Goal: Task Accomplishment & Management: Use online tool/utility

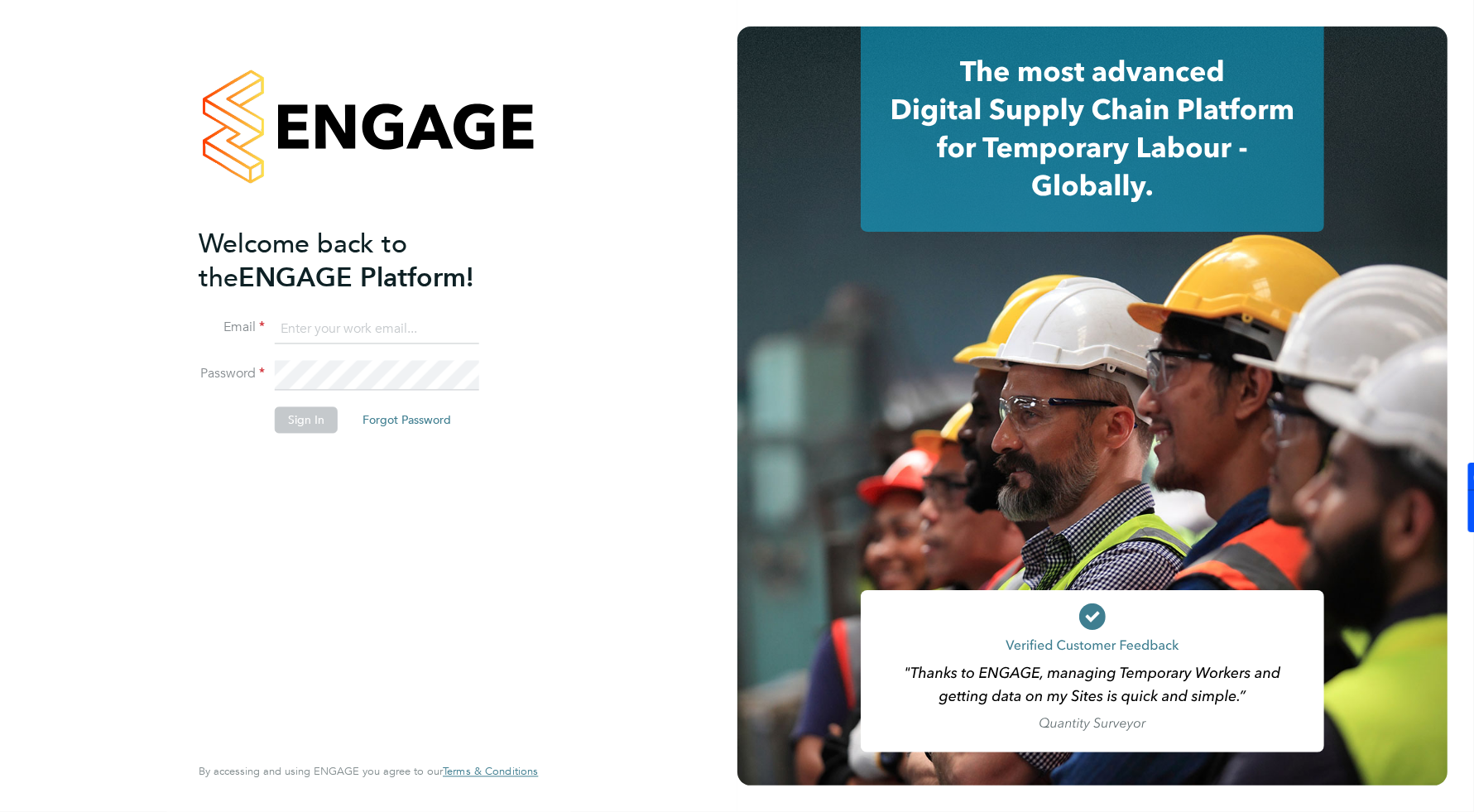
type input "william.heath@ganymedesolutions.co.uk"
click at [307, 428] on button "Sign In" at bounding box center [306, 420] width 63 height 26
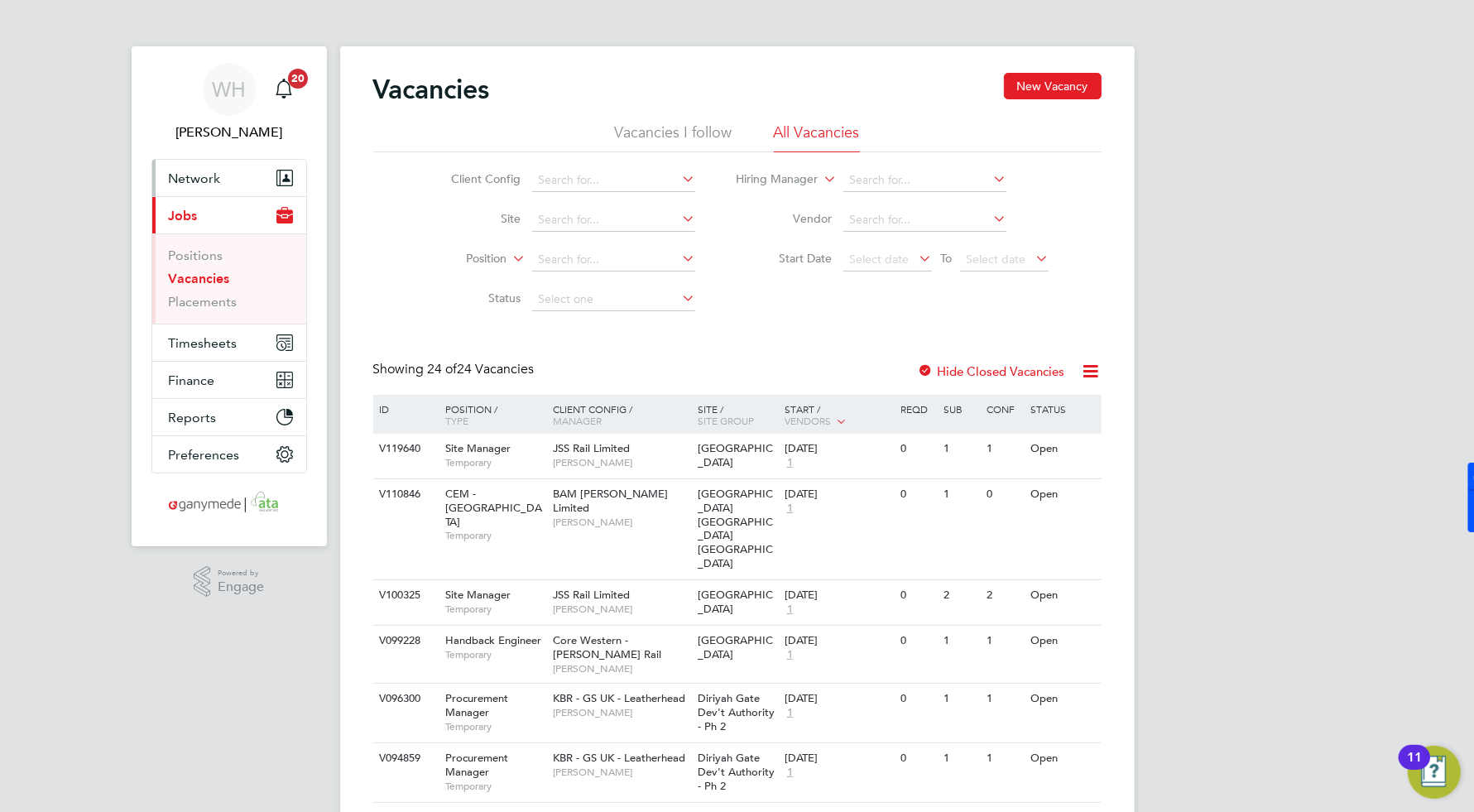
click at [207, 176] on span "Network" at bounding box center [194, 178] width 52 height 16
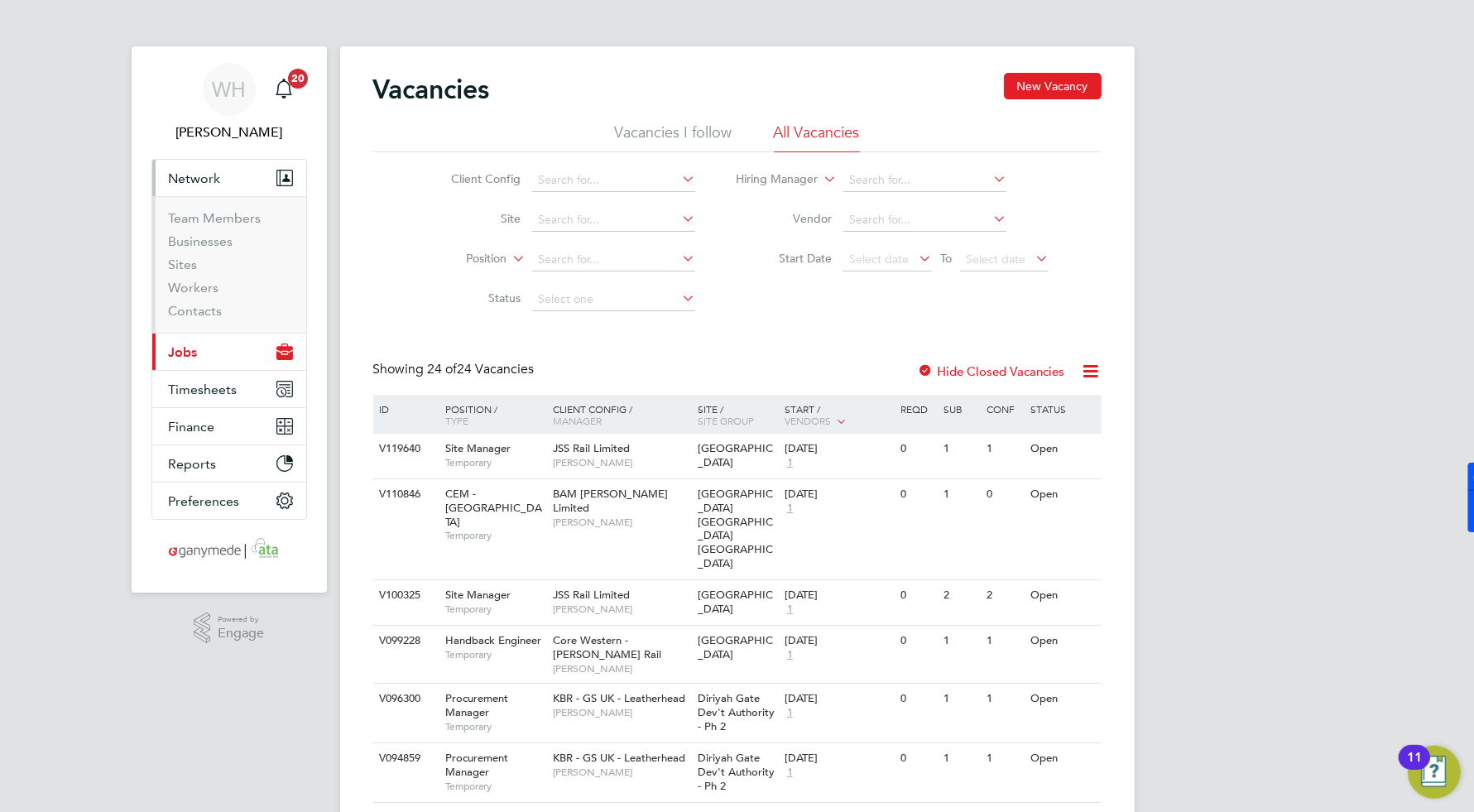
click at [208, 366] on button "Current page: Jobs" at bounding box center [229, 352] width 154 height 36
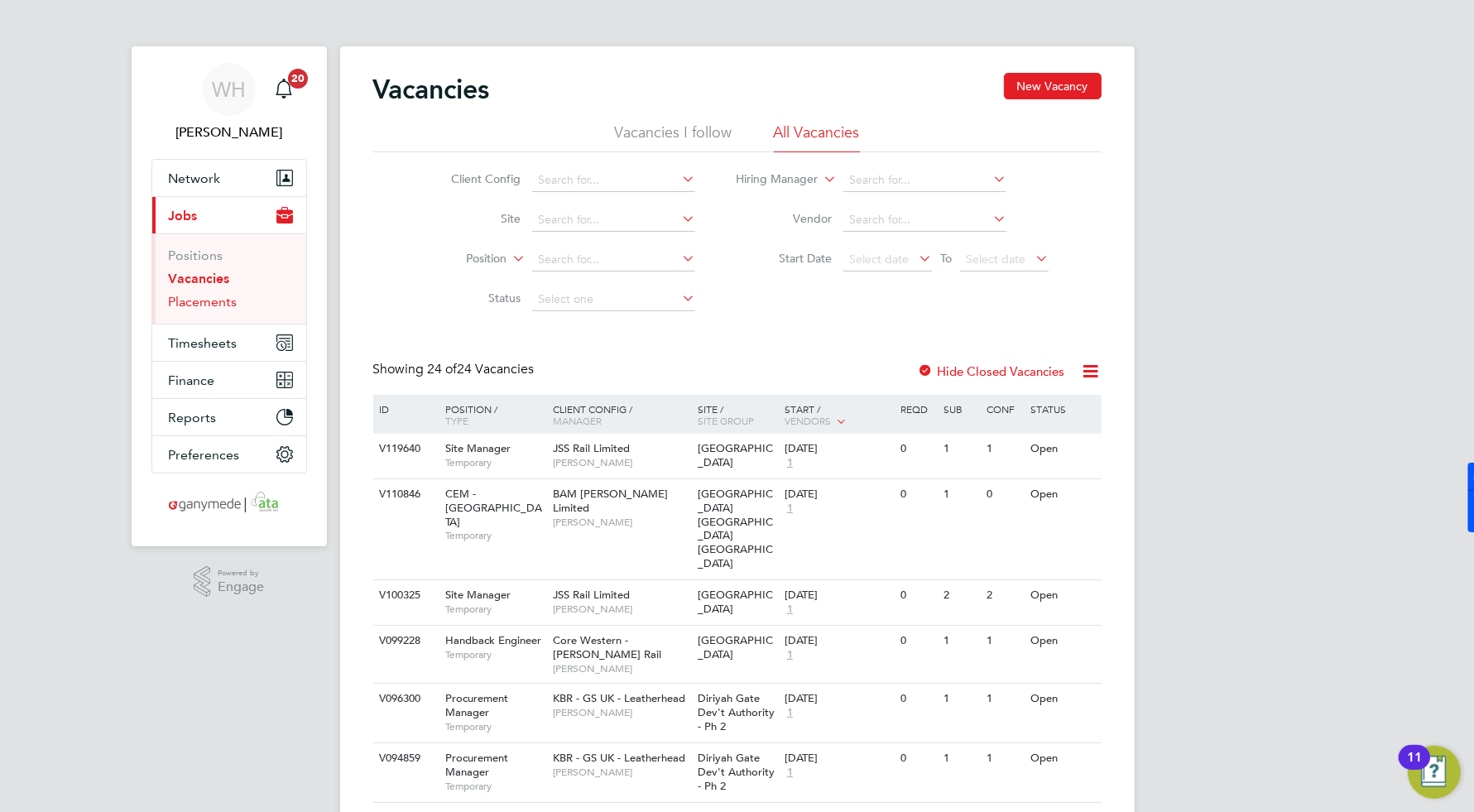
click at [203, 303] on link "Placements" at bounding box center [203, 301] width 69 height 16
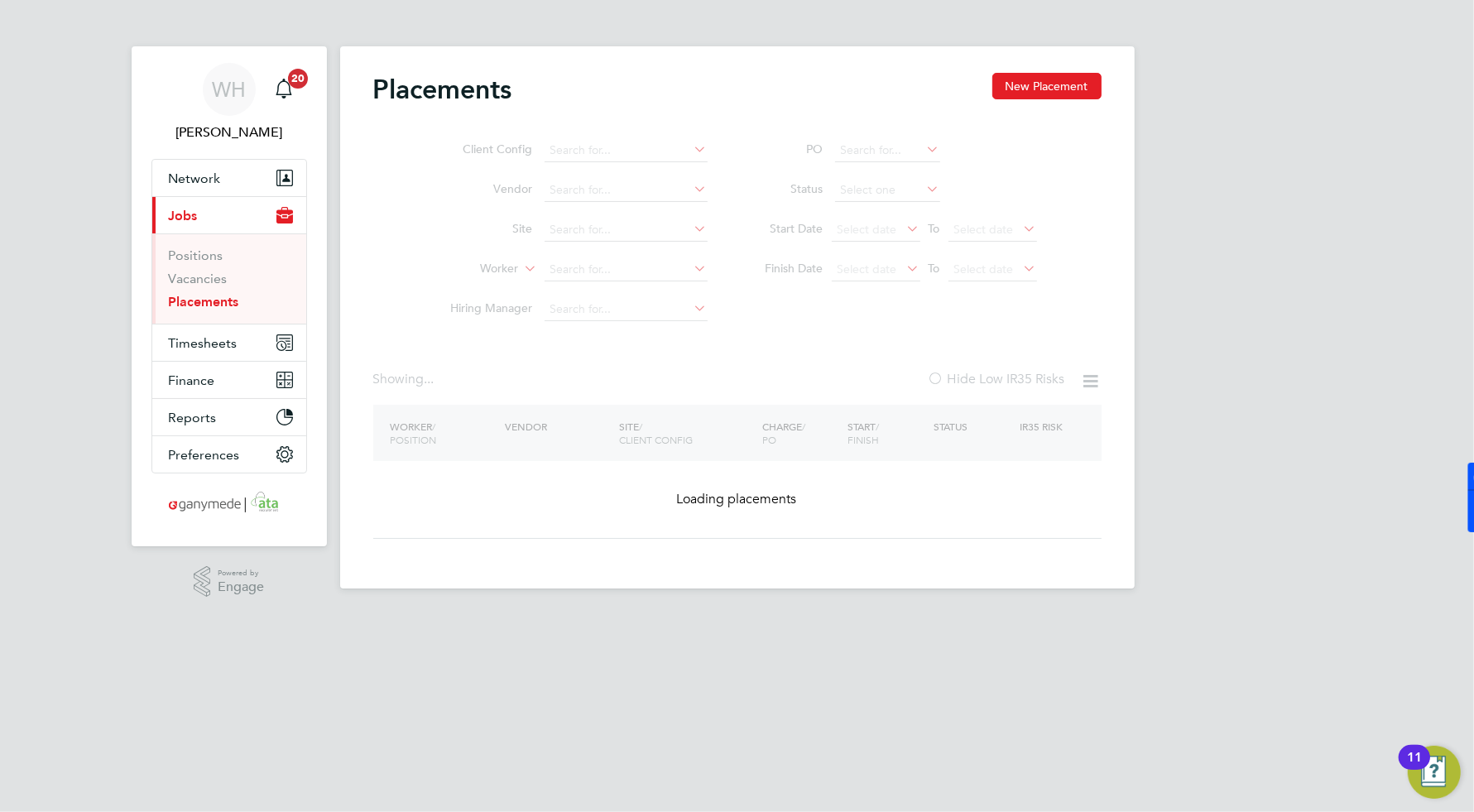
click at [593, 267] on ul "Client Config Vendor Site Worker Hiring Manager" at bounding box center [572, 231] width 311 height 199
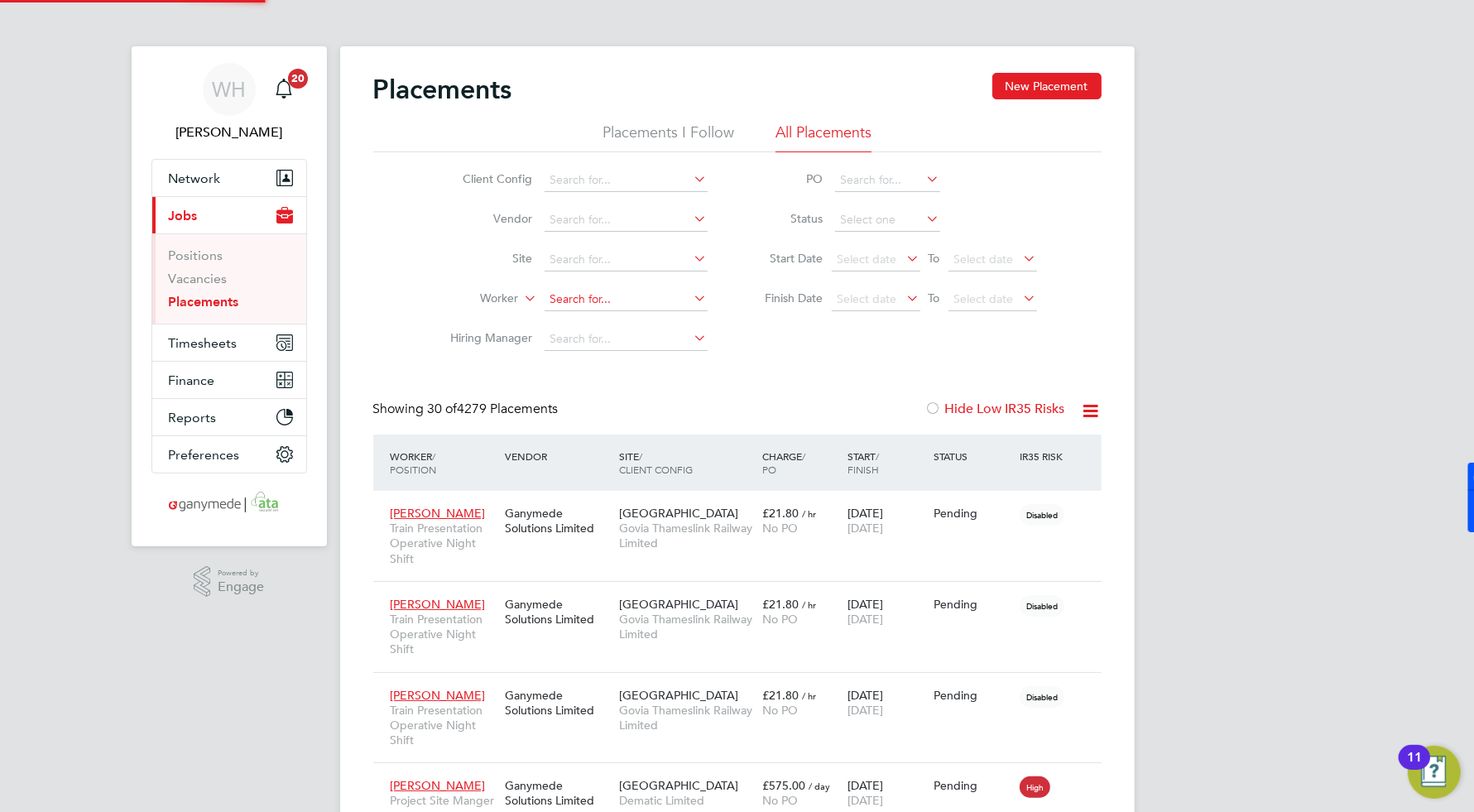
click at [581, 296] on input at bounding box center [625, 300] width 163 height 23
click at [649, 326] on b "Coyne" at bounding box center [696, 321] width 96 height 14
type input "[PERSON_NAME]"
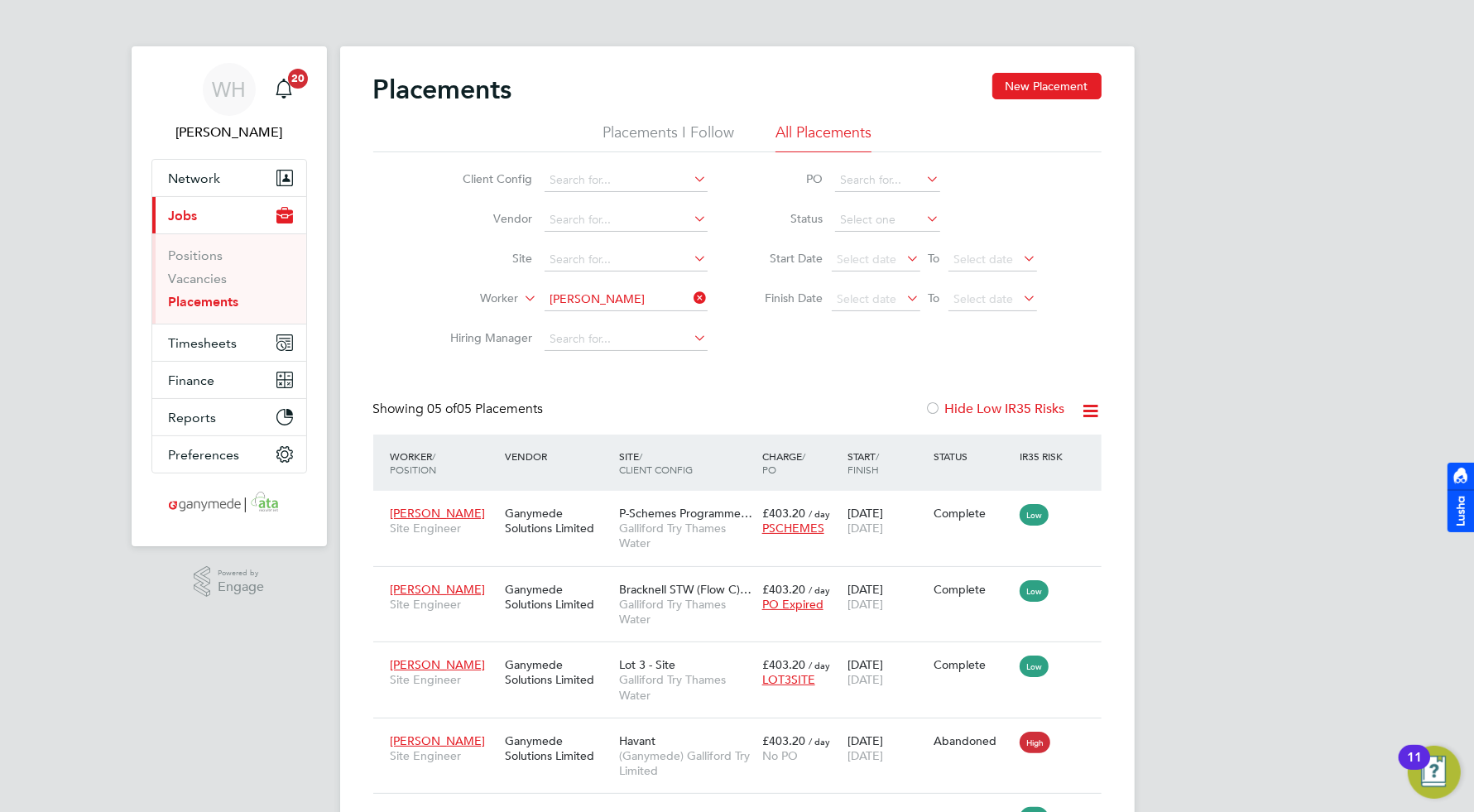
drag, startPoint x: 1462, startPoint y: 278, endPoint x: 1422, endPoint y: 294, distance: 43.1
click at [1455, 277] on div "WH William Heath Notifications 20 Applications: Network Team Members Businesses…" at bounding box center [737, 473] width 1474 height 946
click at [1335, 364] on div "WH William Heath Notifications 20 Applications: Network Team Members Businesses…" at bounding box center [737, 473] width 1474 height 946
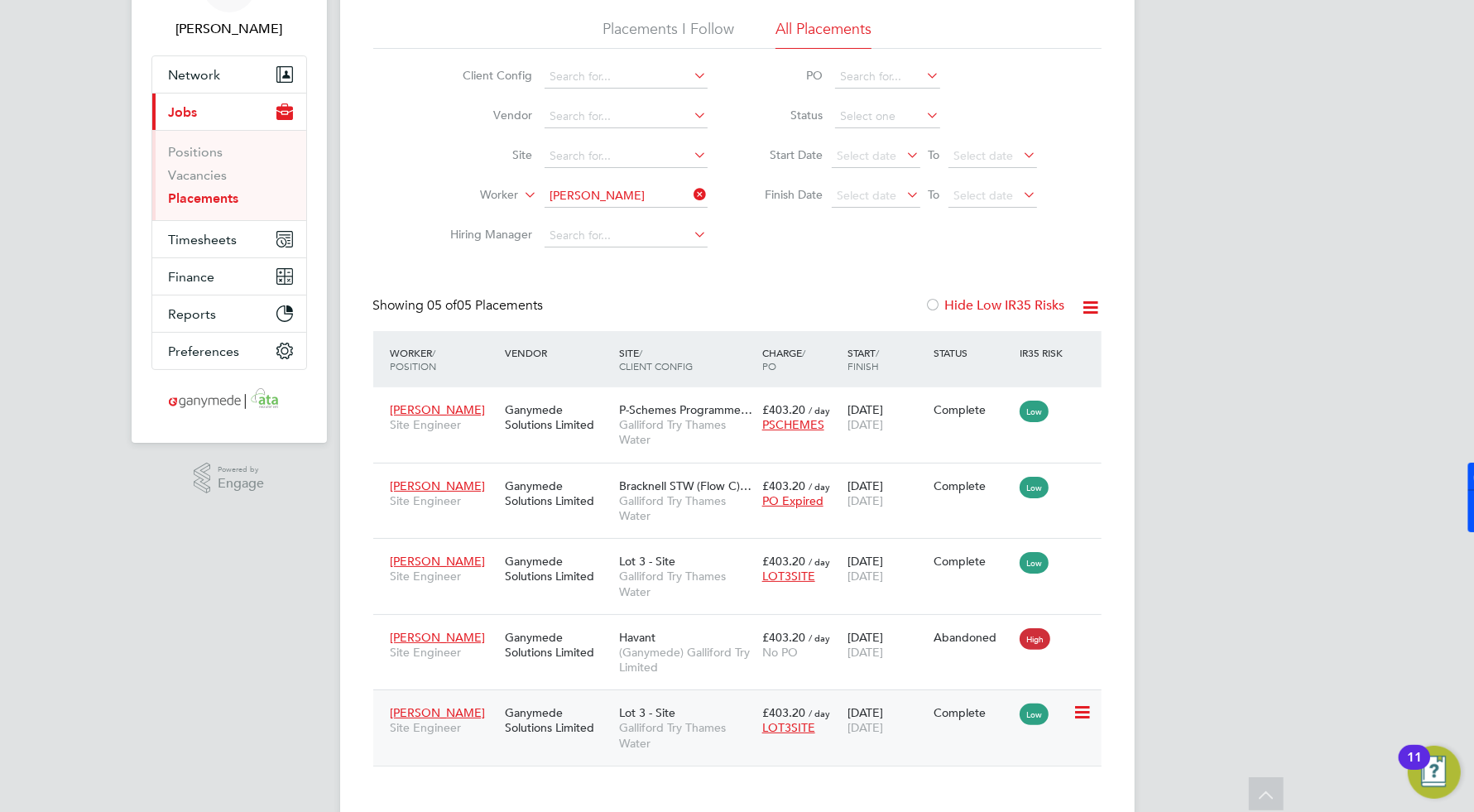
click at [475, 741] on div "Darren Coyne Site Engineer" at bounding box center [443, 720] width 114 height 47
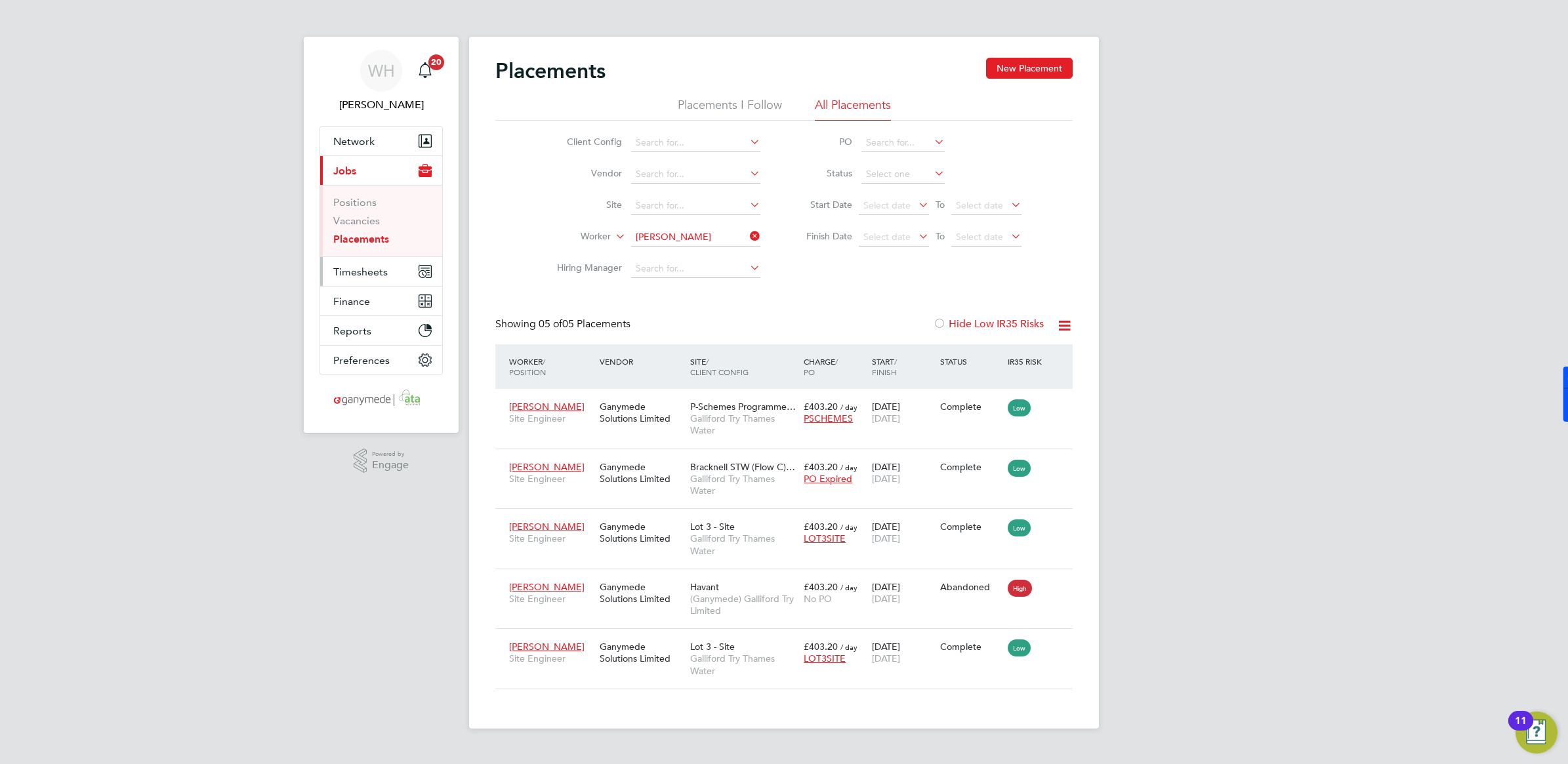
click at [370, 274] on span "Timesheets" at bounding box center [361, 271] width 55 height 13
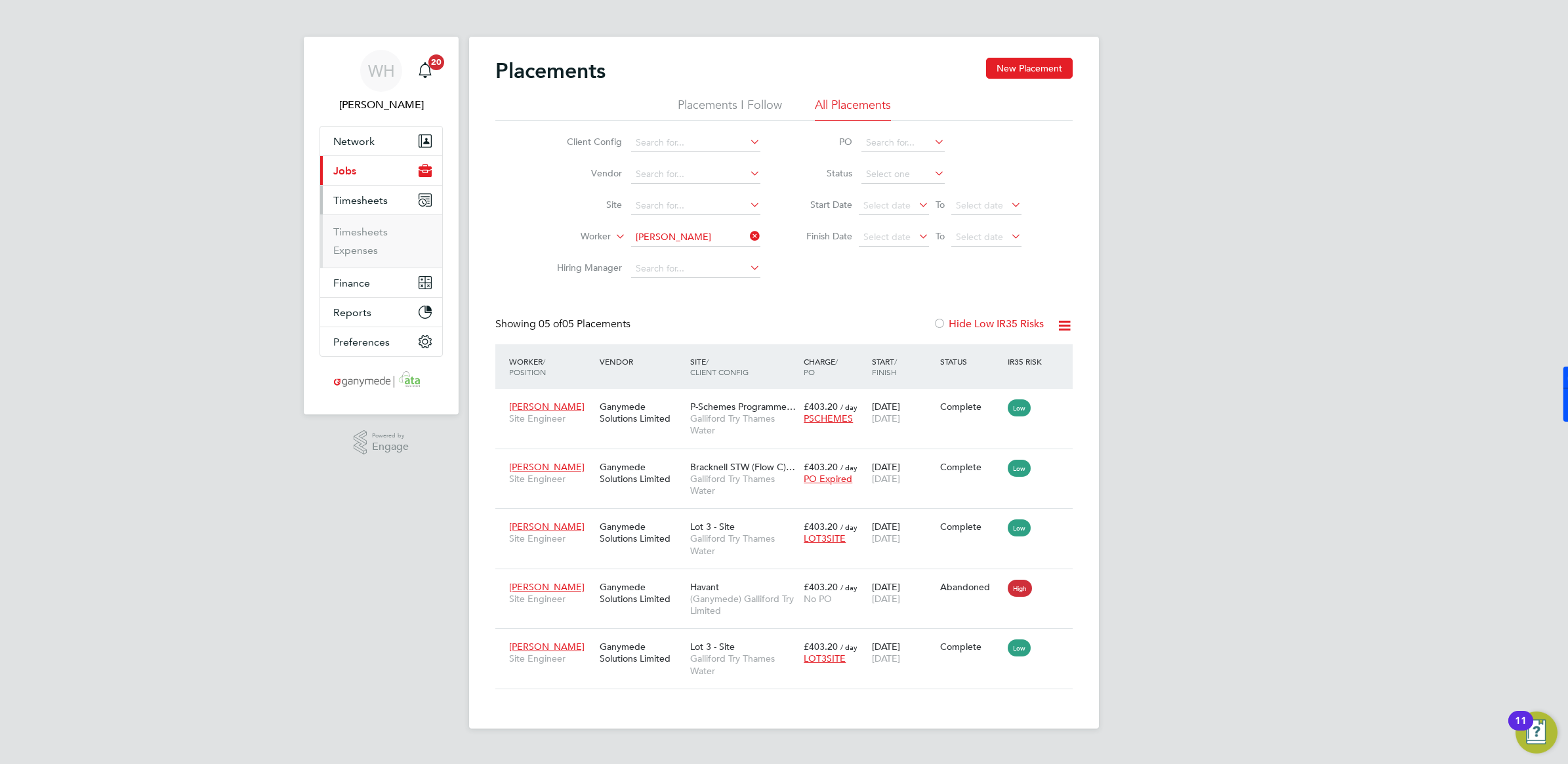
click at [358, 224] on ul "Timesheets Expenses" at bounding box center [381, 241] width 122 height 53
click at [358, 228] on link "Timesheets" at bounding box center [361, 232] width 55 height 13
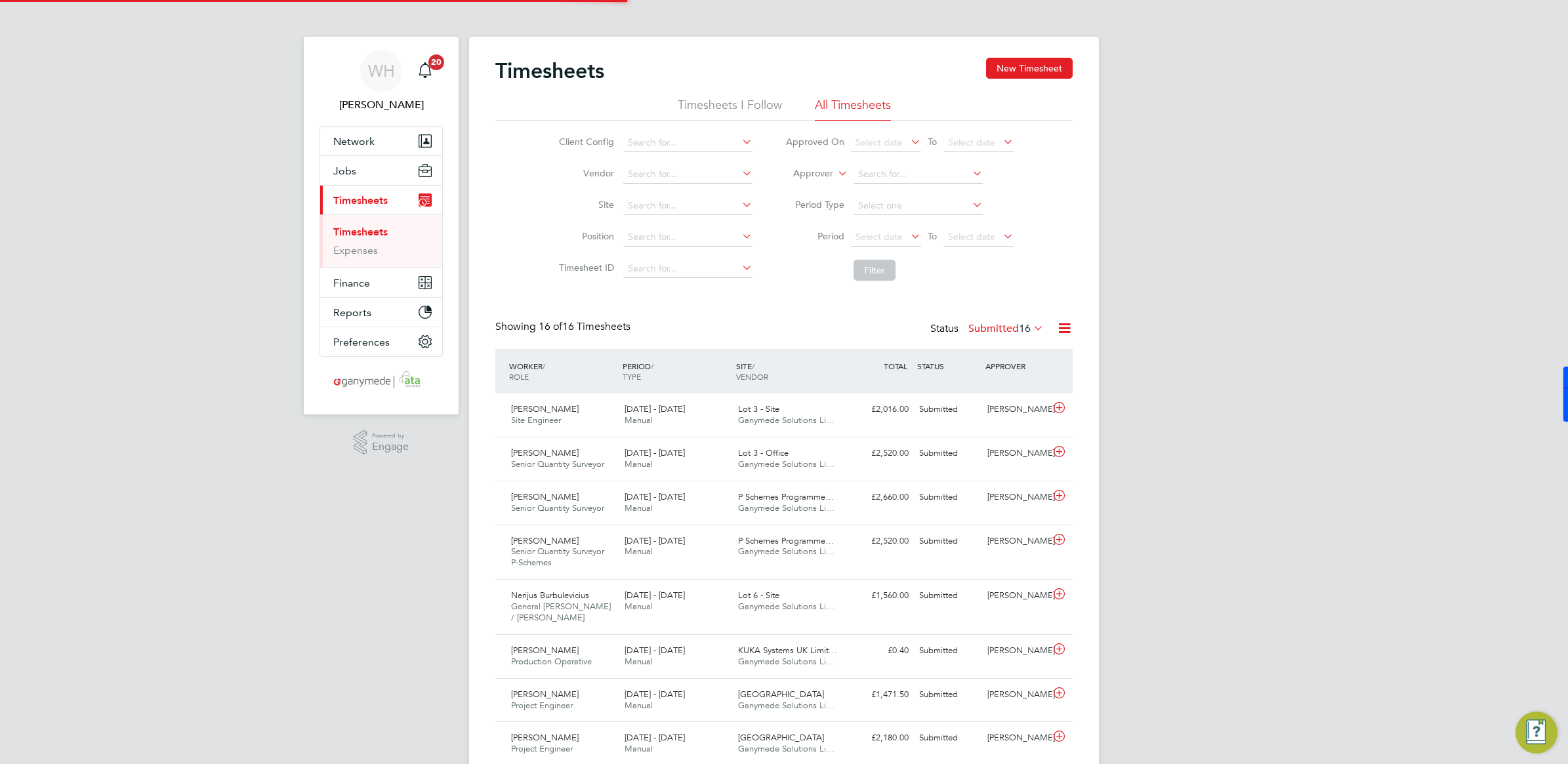
scroll to position [32, 114]
click at [1168, 533] on div "WH William Heath Notifications 20 Applications: Network Team Members Businesses…" at bounding box center [784, 599] width 1568 height 1198
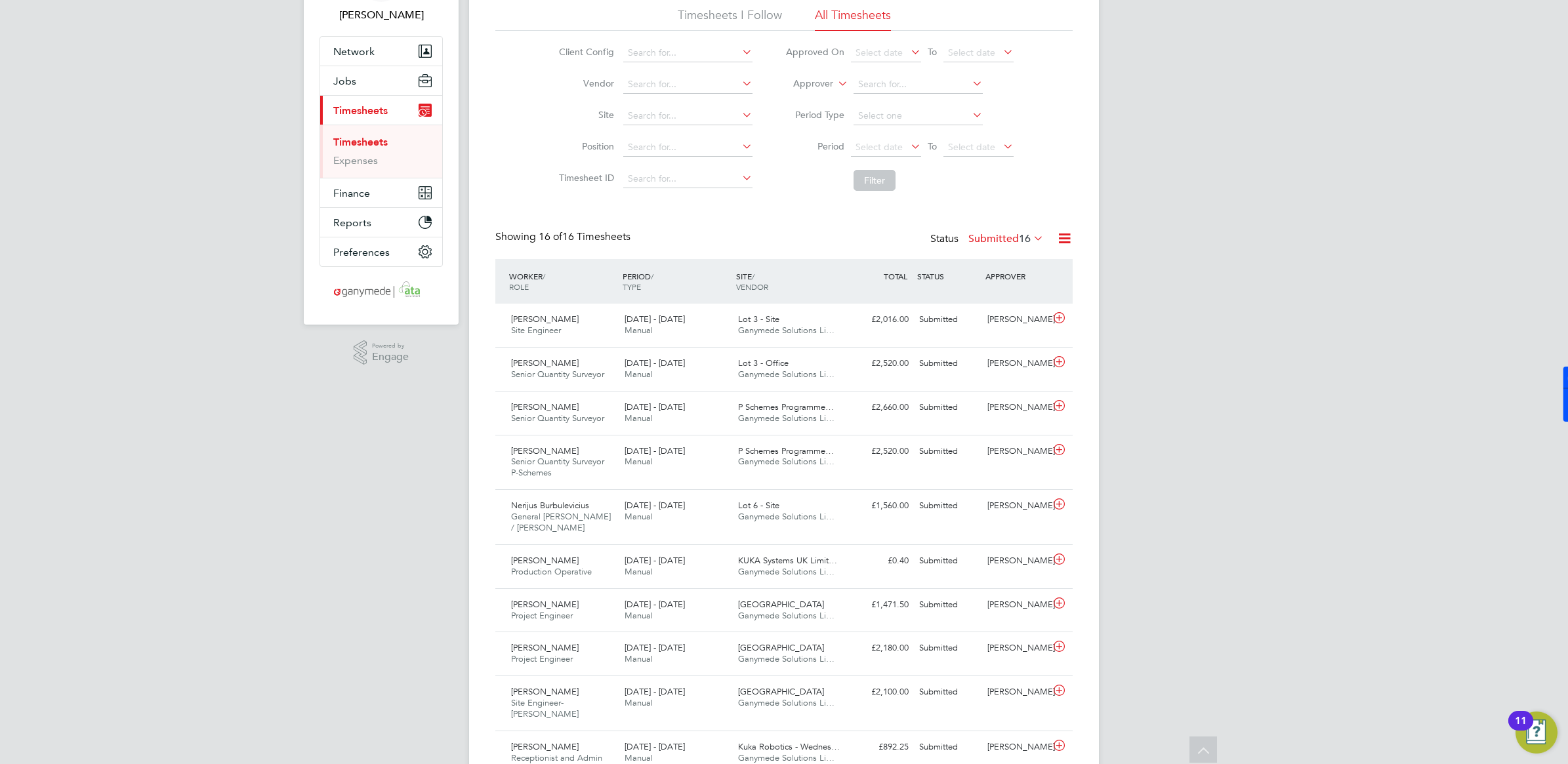
click at [1168, 643] on div "WH William Heath Notifications 20 Applications: Network Team Members Businesses…" at bounding box center [784, 509] width 1568 height 1198
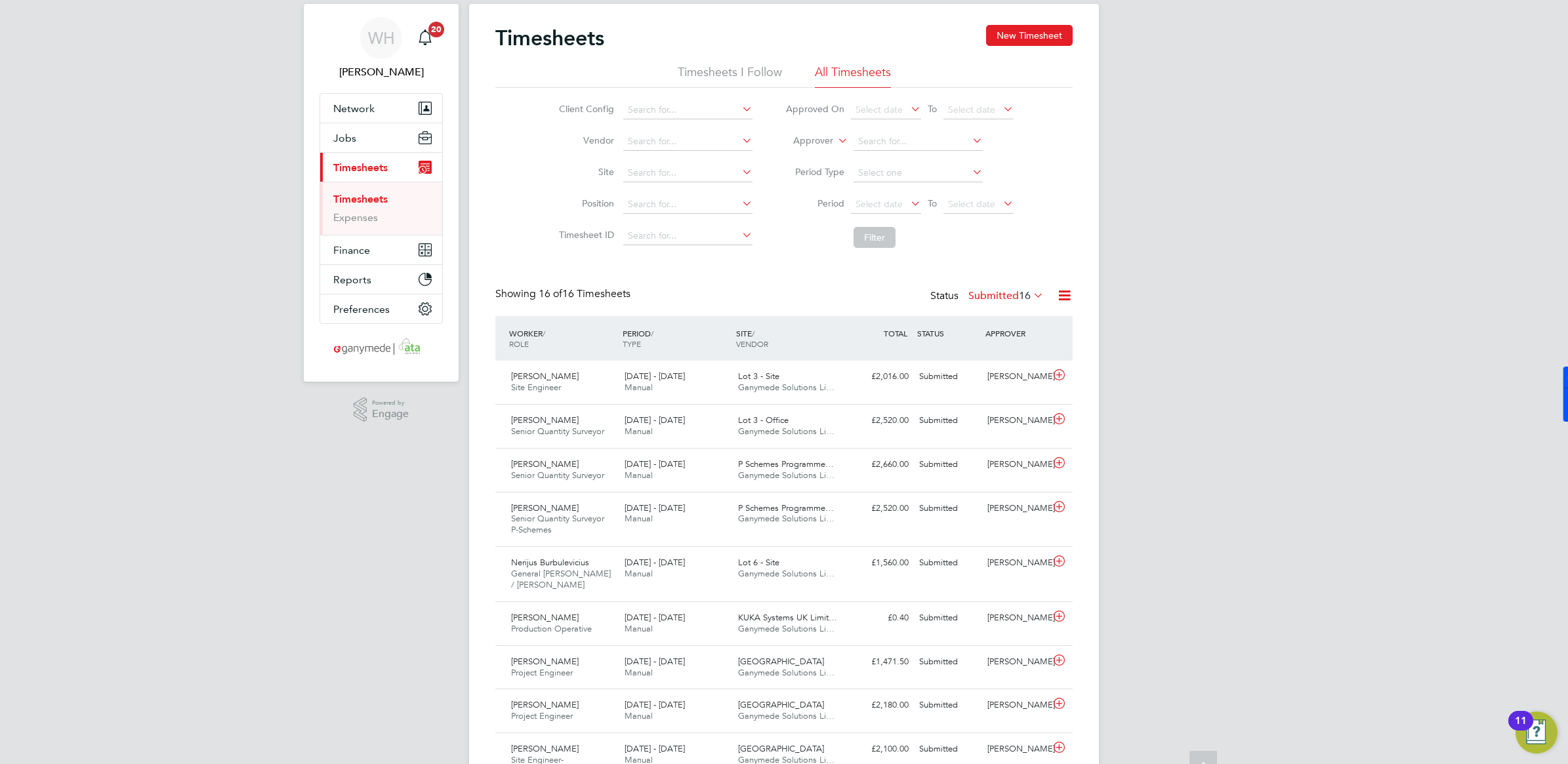
scroll to position [8, 0]
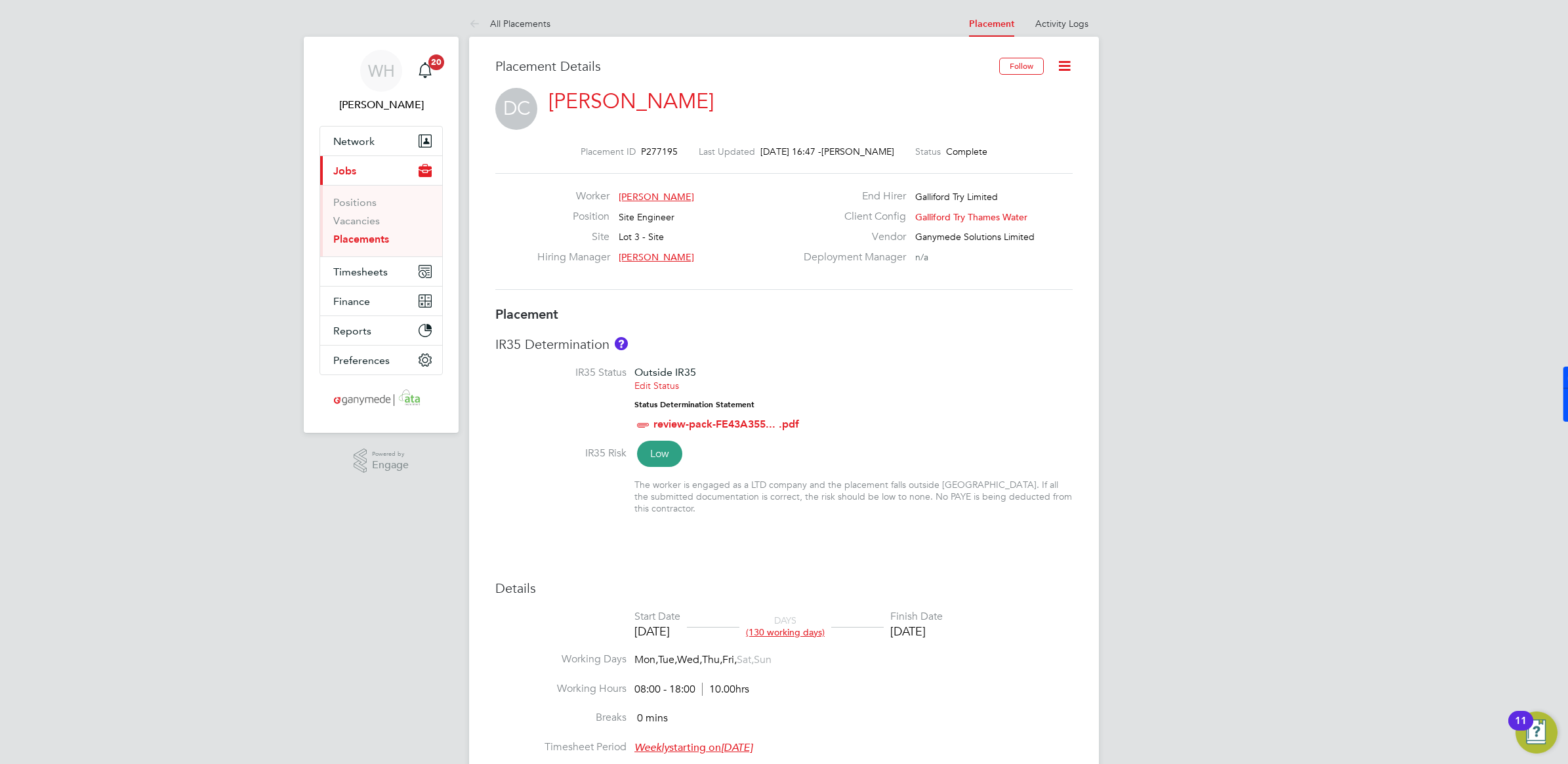
click at [1066, 67] on icon at bounding box center [1064, 66] width 16 height 16
click at [1012, 97] on li "Edit Placement e" at bounding box center [1021, 97] width 97 height 18
type input "[PERSON_NAME]"
type input "[DATE]"
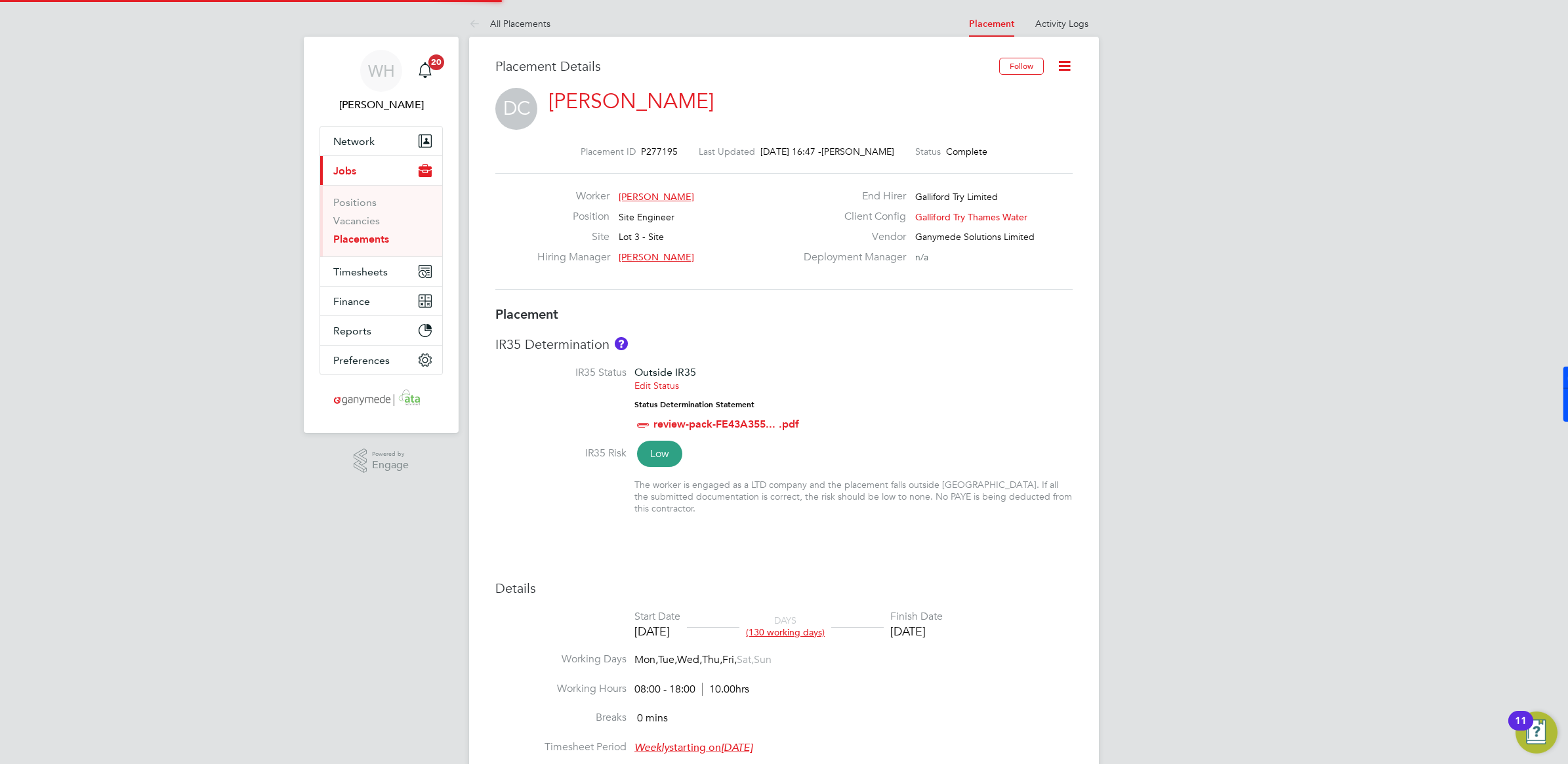
type input "[DATE]"
type input "08:00"
type input "18:00"
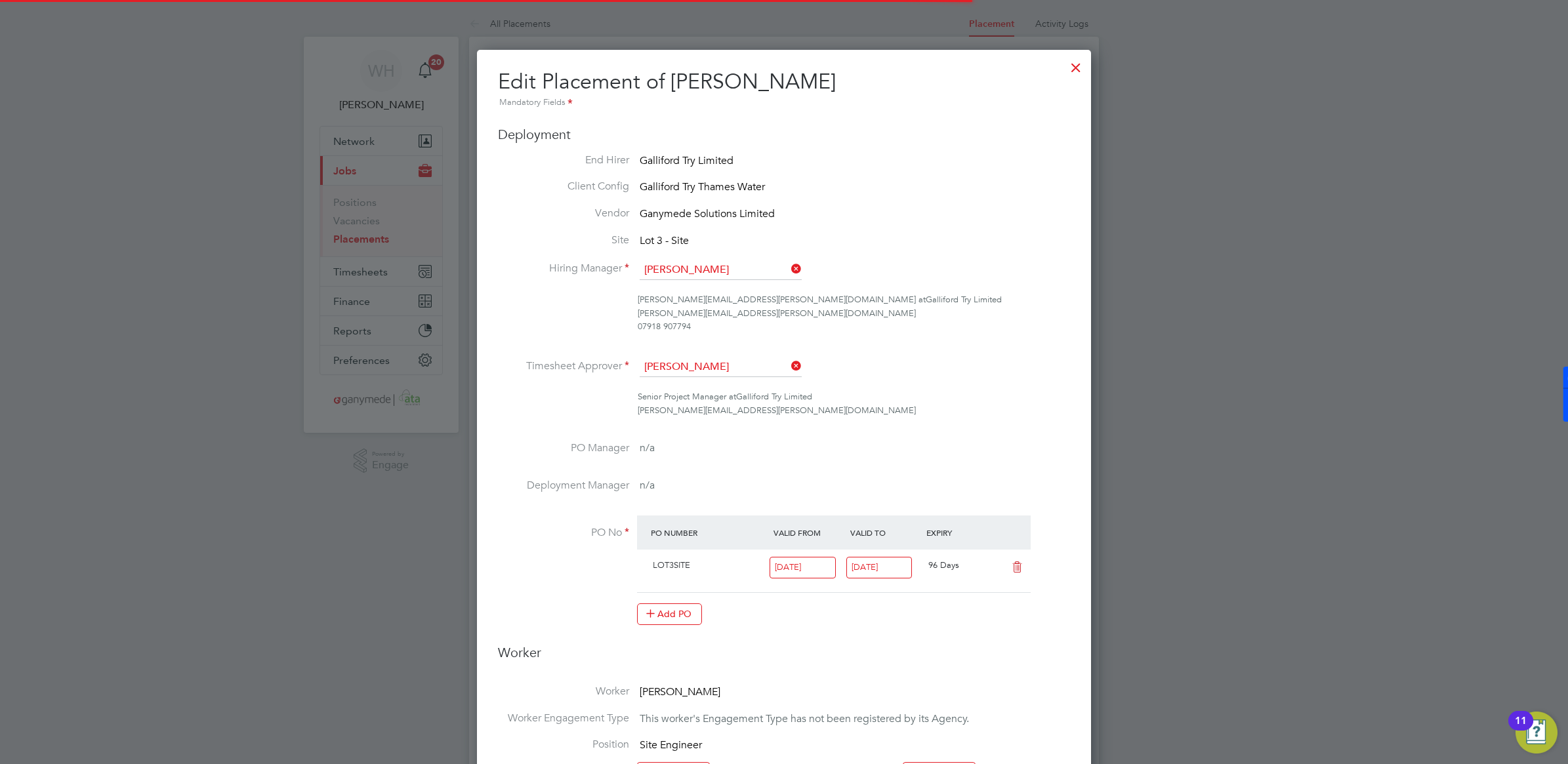
scroll to position [7, 7]
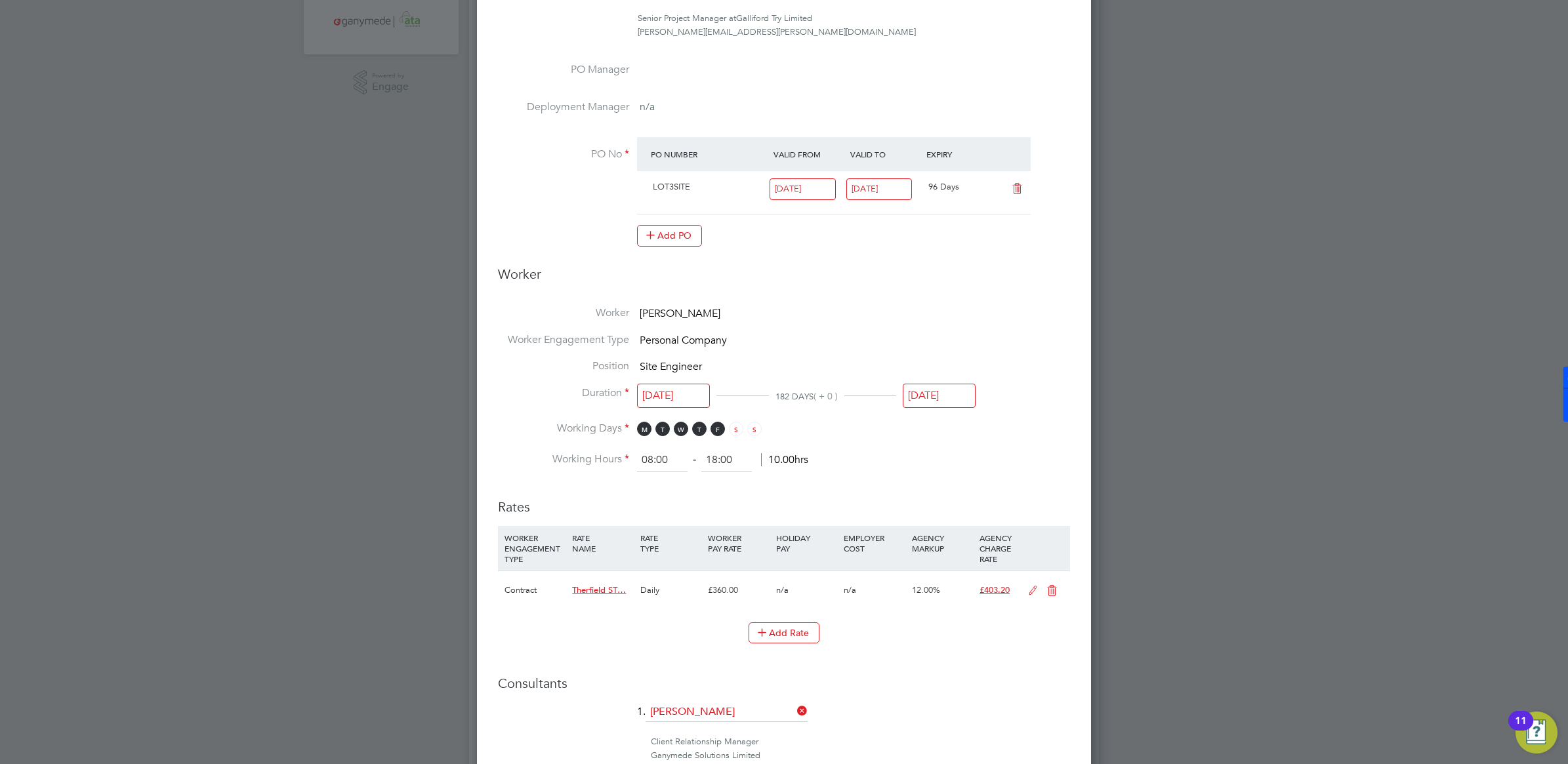
click at [929, 395] on input "[DATE]" at bounding box center [939, 395] width 73 height 24
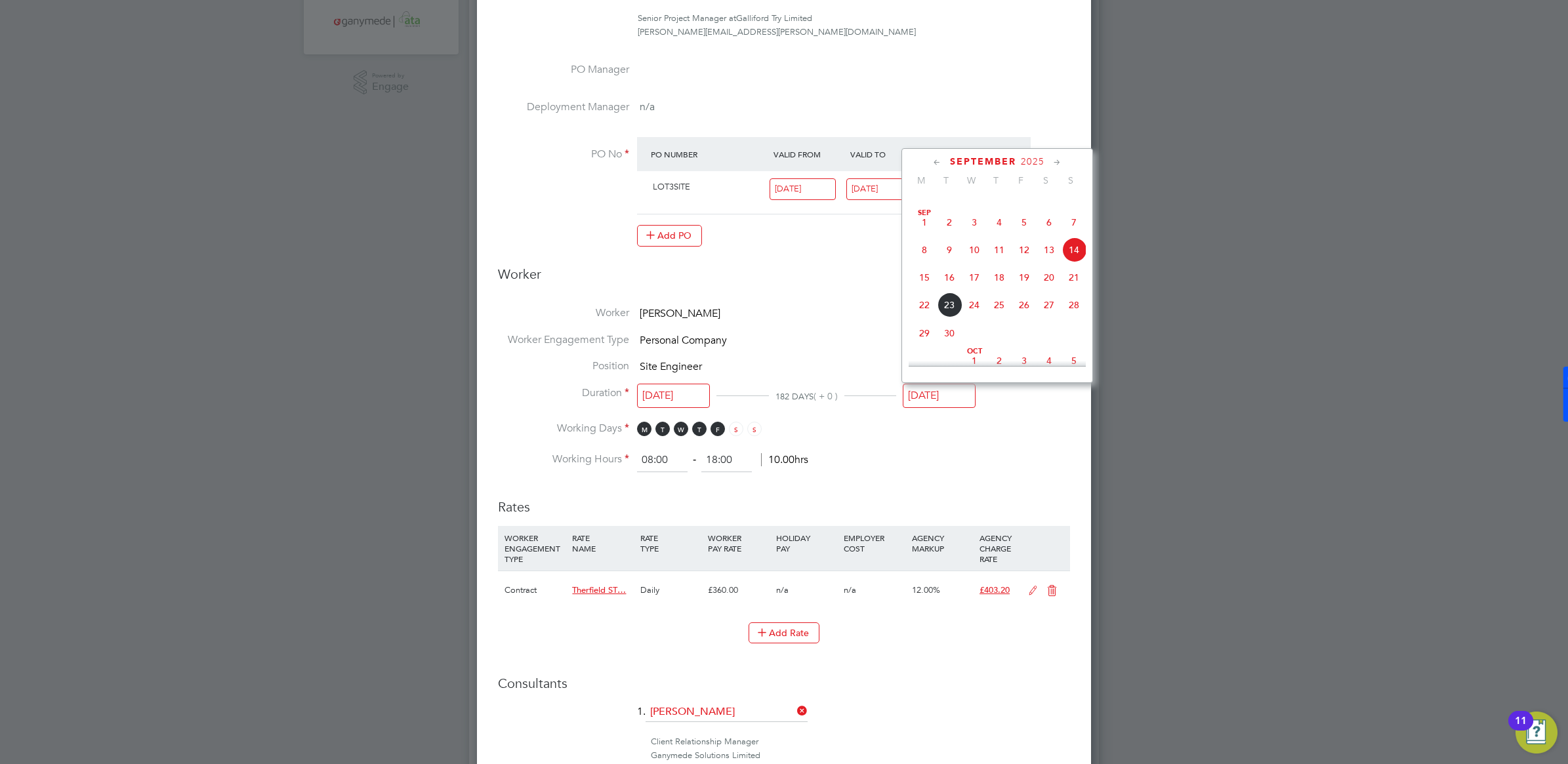
click at [1078, 318] on span "28" at bounding box center [1074, 305] width 25 height 25
type input "[DATE]"
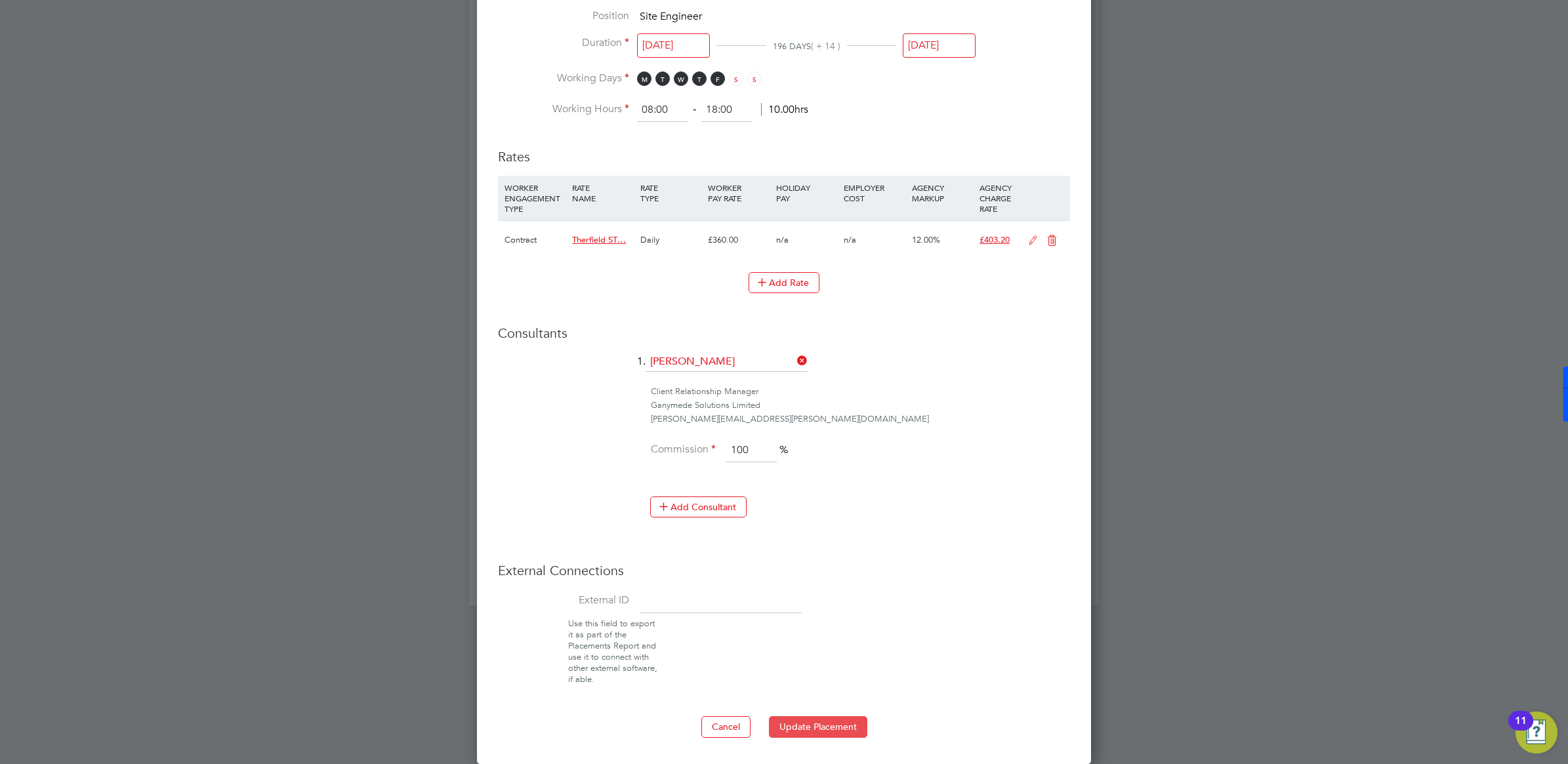
click at [825, 643] on button "Update Placement" at bounding box center [818, 726] width 98 height 21
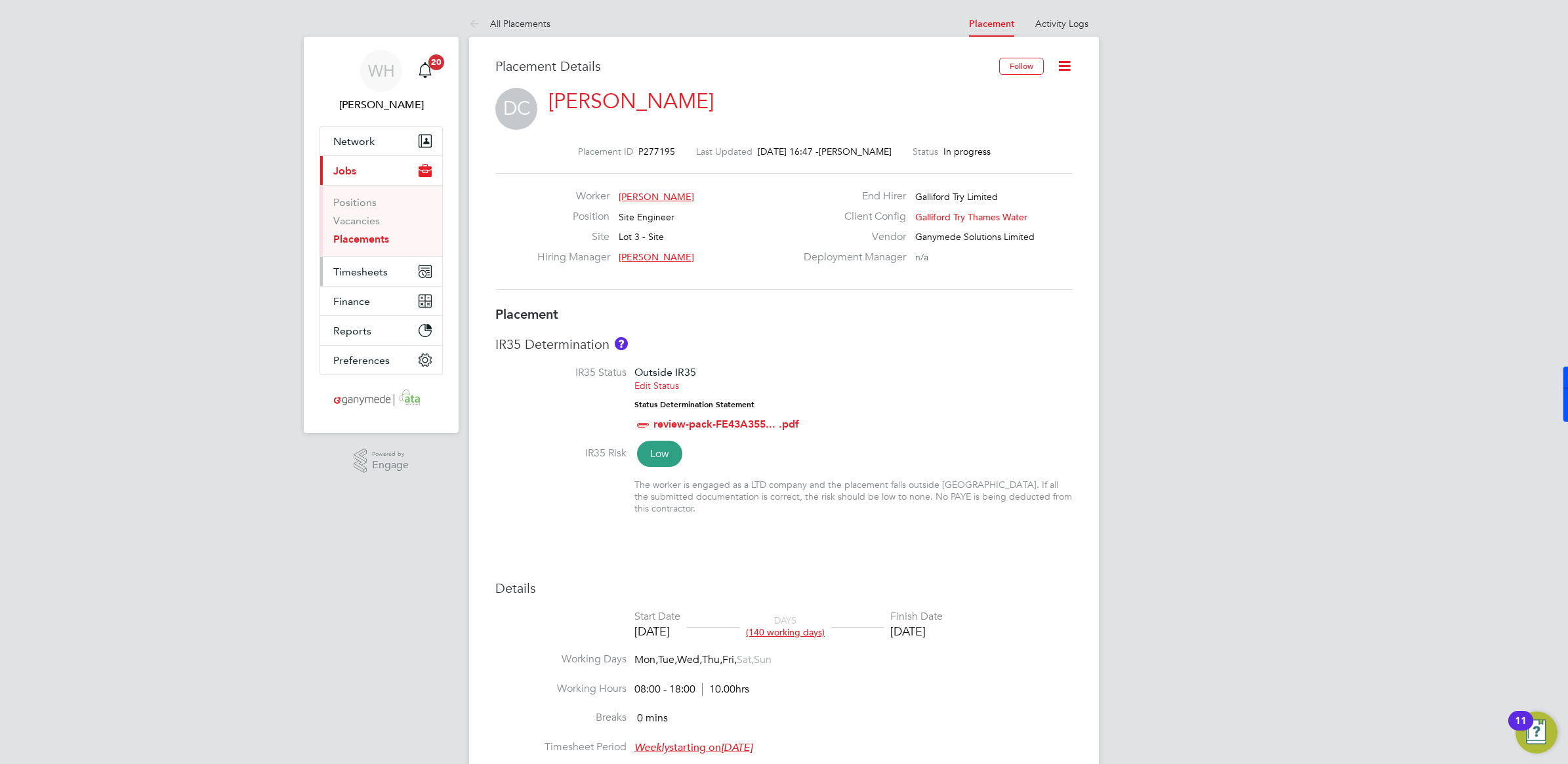
click at [361, 265] on span "Timesheets" at bounding box center [361, 271] width 55 height 13
click at [362, 233] on link "Timesheets" at bounding box center [361, 232] width 55 height 13
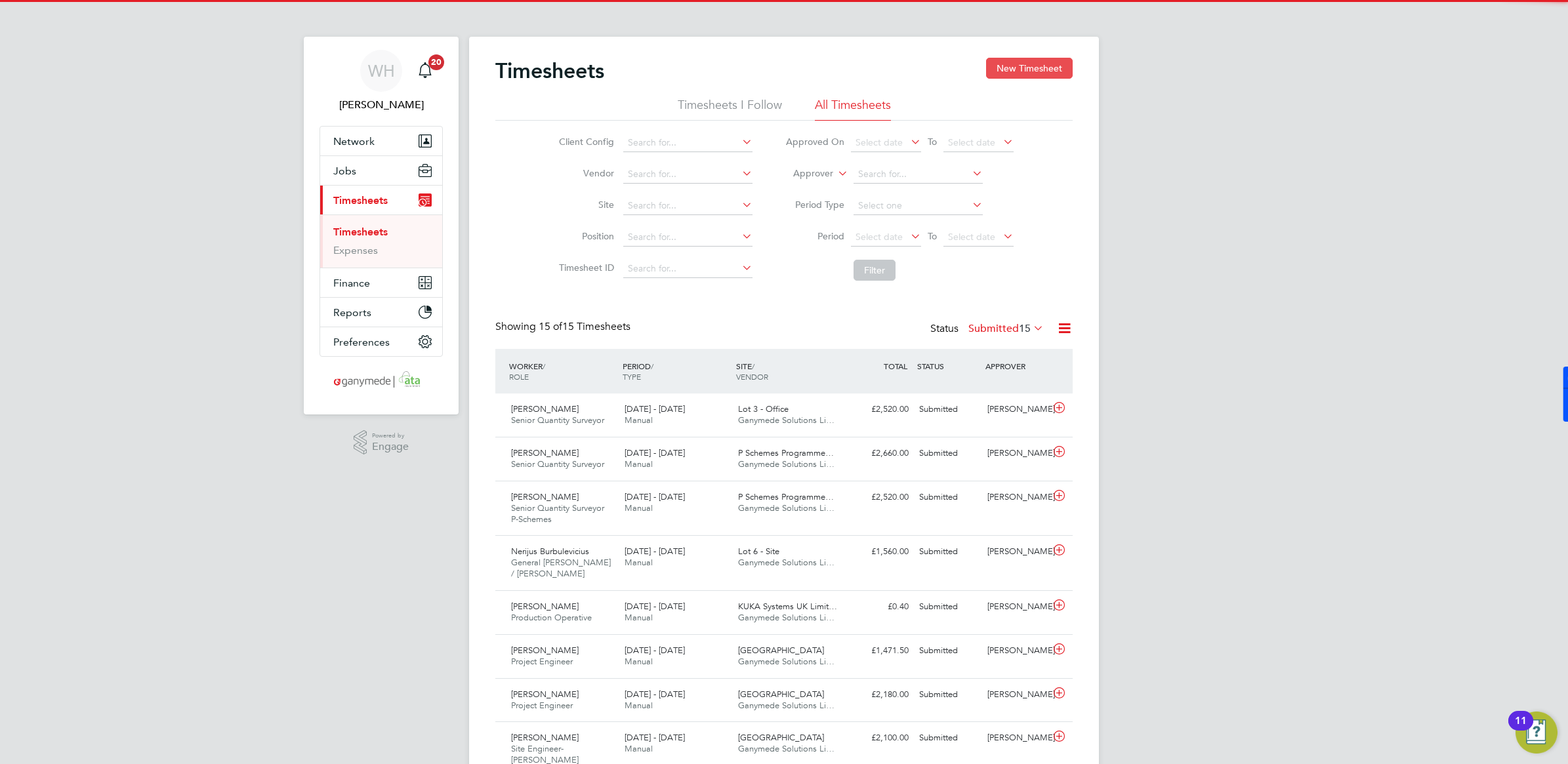
click at [1013, 71] on button "New Timesheet" at bounding box center [1029, 68] width 86 height 21
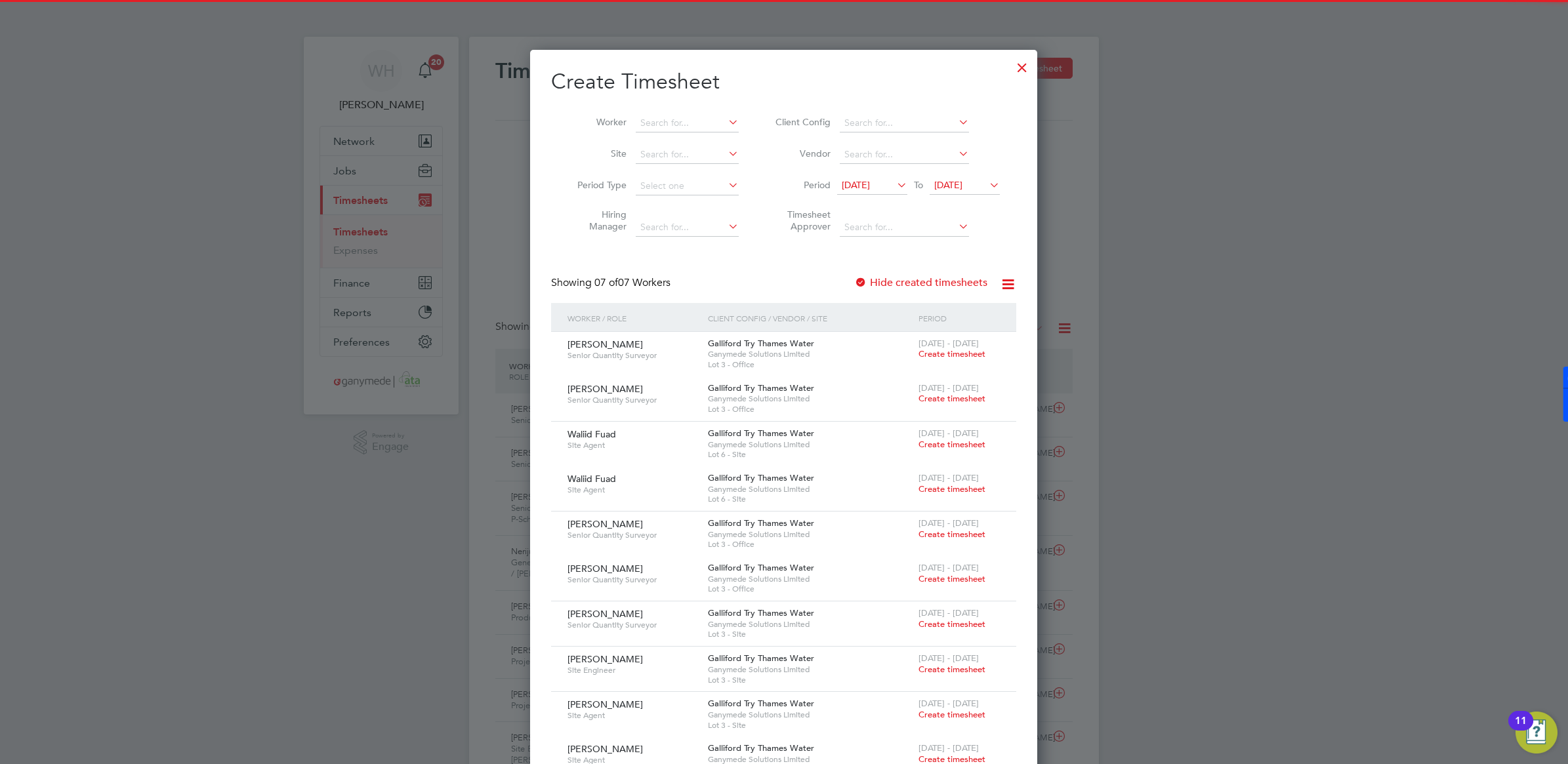
click at [644, 108] on li "Worker" at bounding box center [653, 123] width 204 height 32
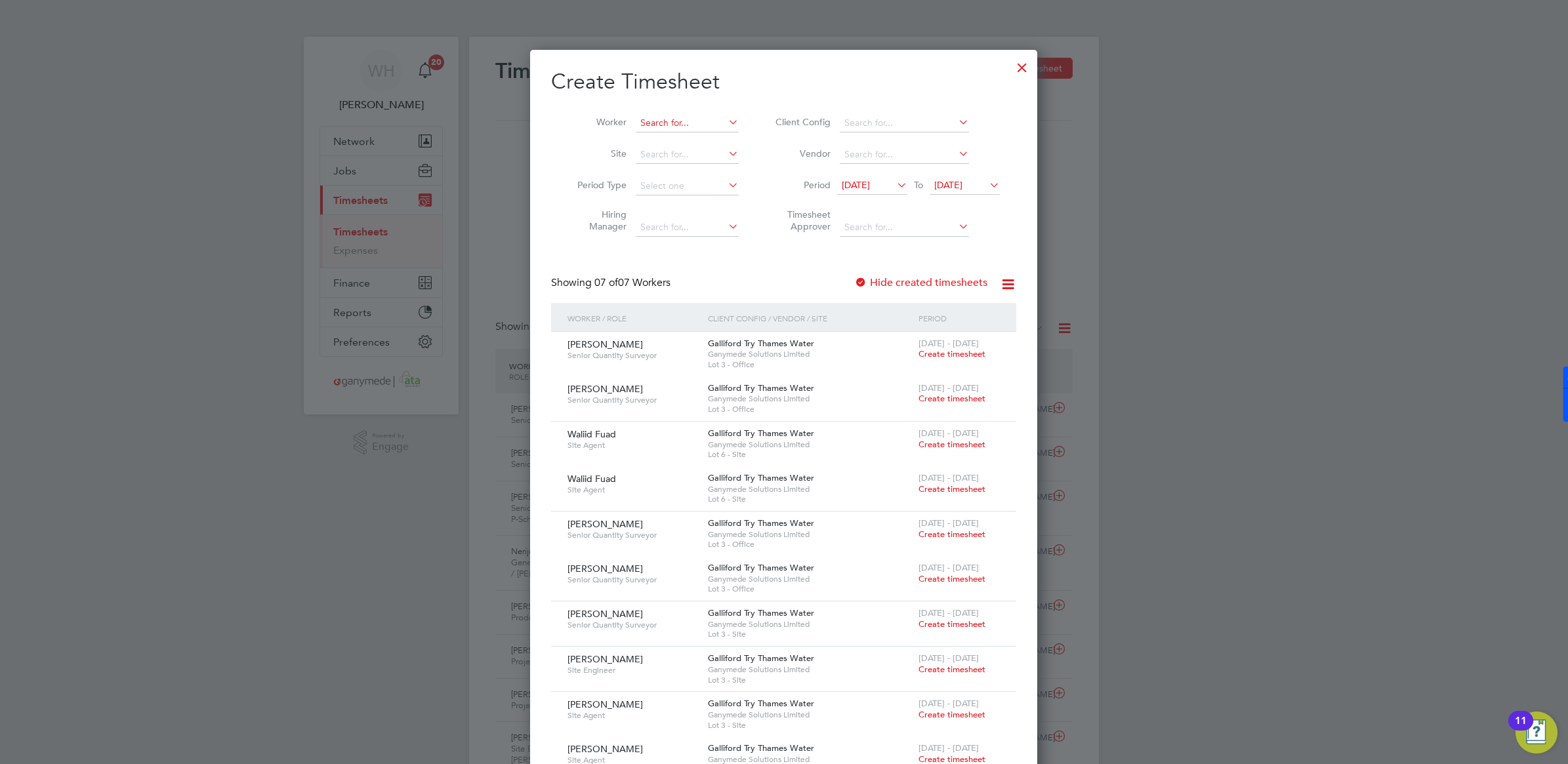
click at [661, 127] on input at bounding box center [687, 123] width 103 height 18
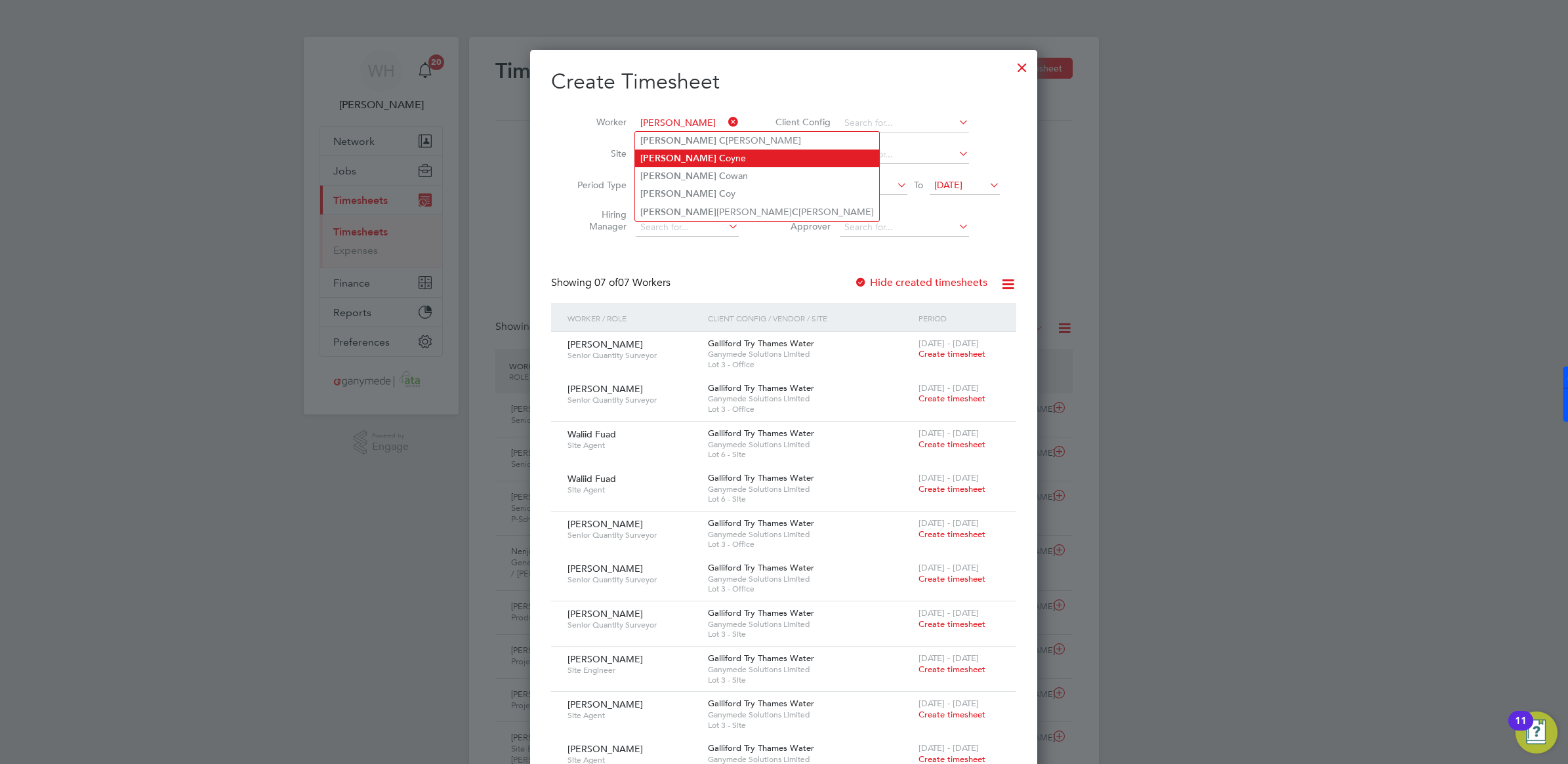
click at [703, 155] on li "[PERSON_NAME]" at bounding box center [757, 159] width 244 height 18
type input "[PERSON_NAME]"
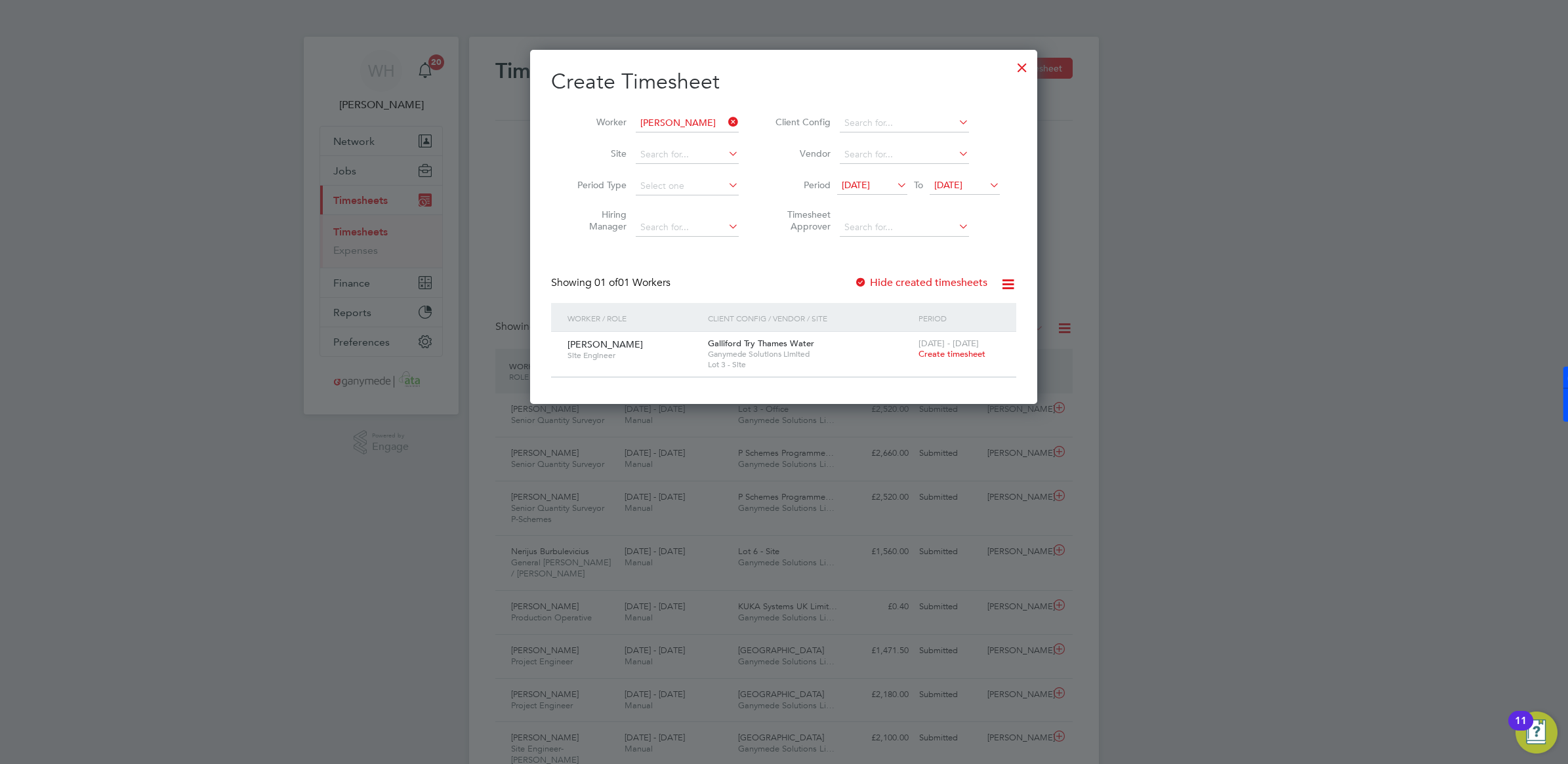
click at [955, 356] on span "Create timesheet" at bounding box center [951, 353] width 67 height 11
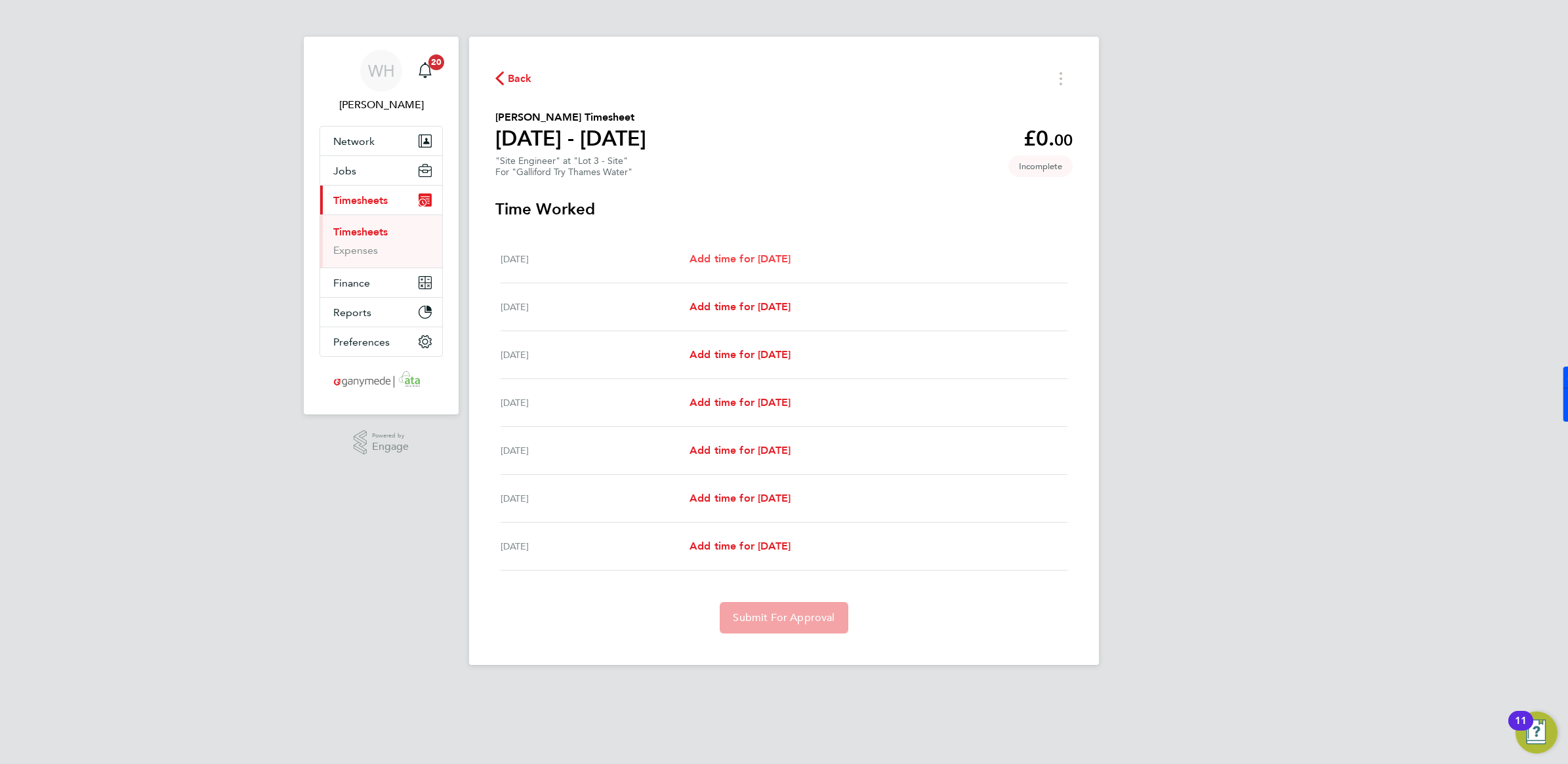
click at [723, 260] on span "Add time for [DATE]" at bounding box center [740, 258] width 101 height 13
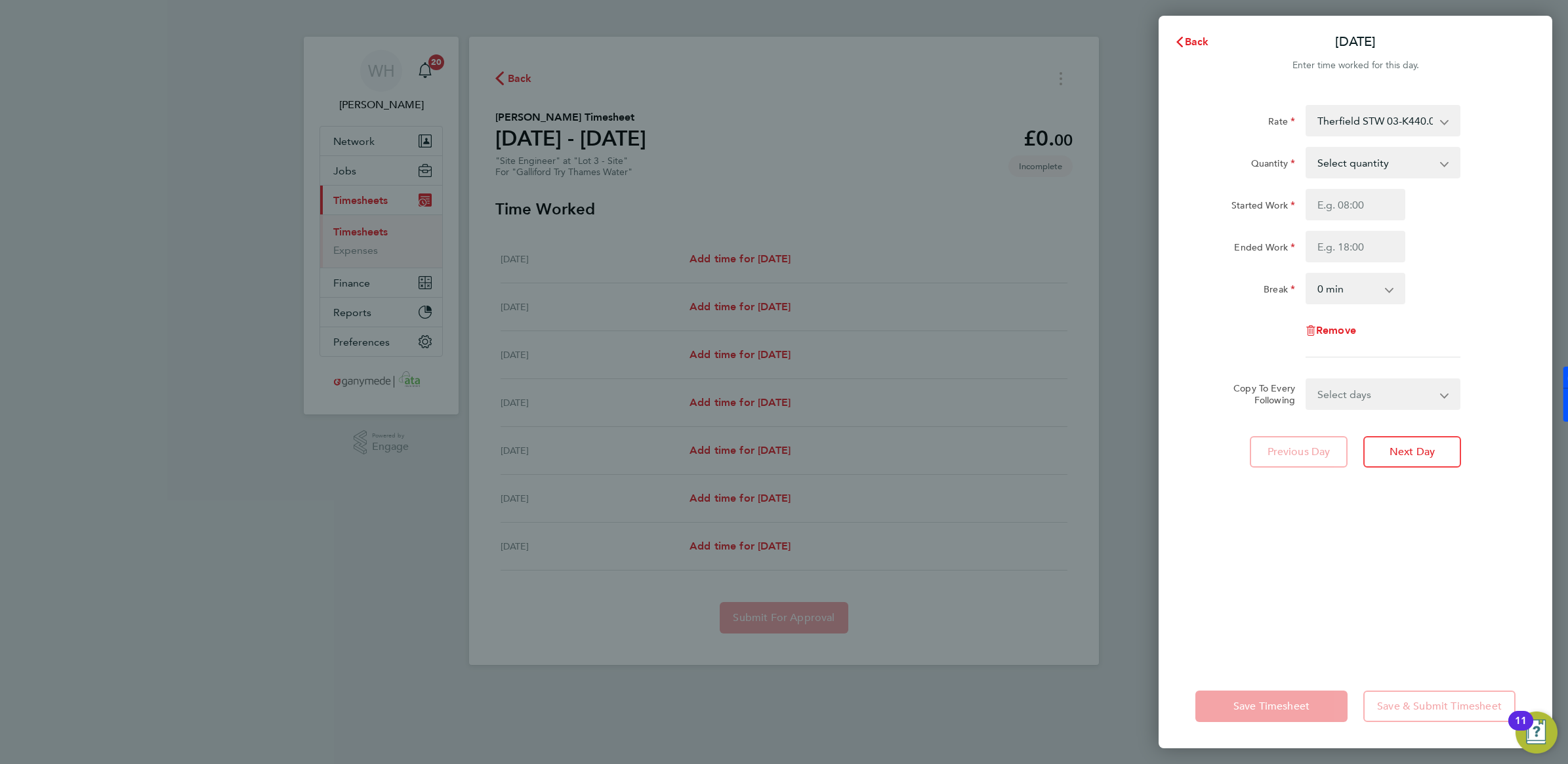
click at [1168, 128] on select "Therfield STW 03-K440.01-C 9200087119P - 403.20" at bounding box center [1375, 120] width 136 height 29
click at [1168, 114] on div "Rate Therfield STW 03-K440.01-C 9200087119P - 403.20" at bounding box center [1356, 120] width 330 height 32
click at [1168, 165] on select "Select quantity 0.5 1" at bounding box center [1375, 162] width 136 height 29
select select "1"
click at [1168, 148] on select "Select quantity 0.5 1" at bounding box center [1375, 162] width 136 height 29
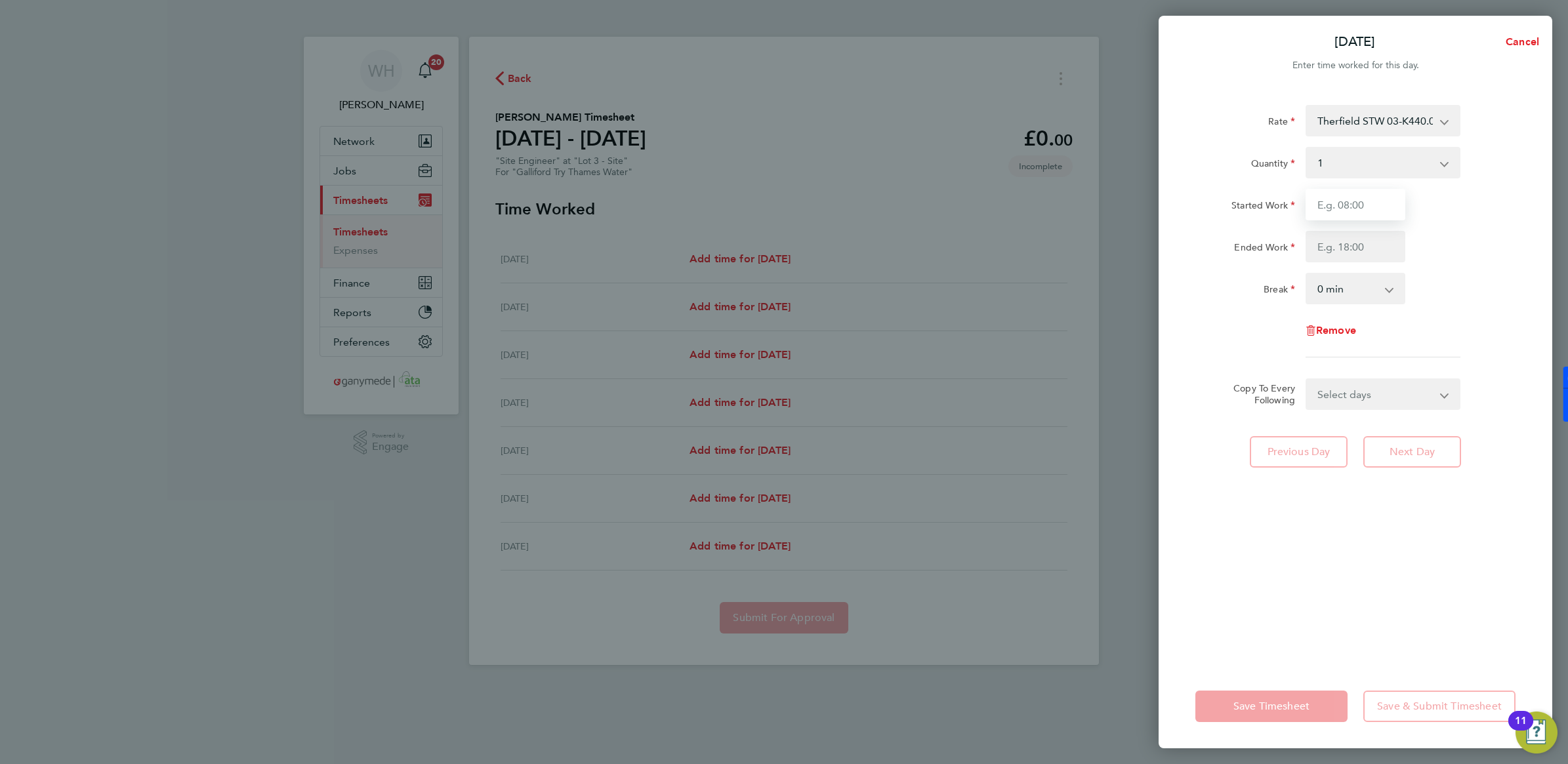
click at [1168, 205] on input "Started Work" at bounding box center [1355, 204] width 100 height 32
type input "07:30"
type input "17:00"
click at [1168, 293] on select "0 min 15 min 30 min 45 min 60 min 75 min 90 min" at bounding box center [1347, 288] width 81 height 29
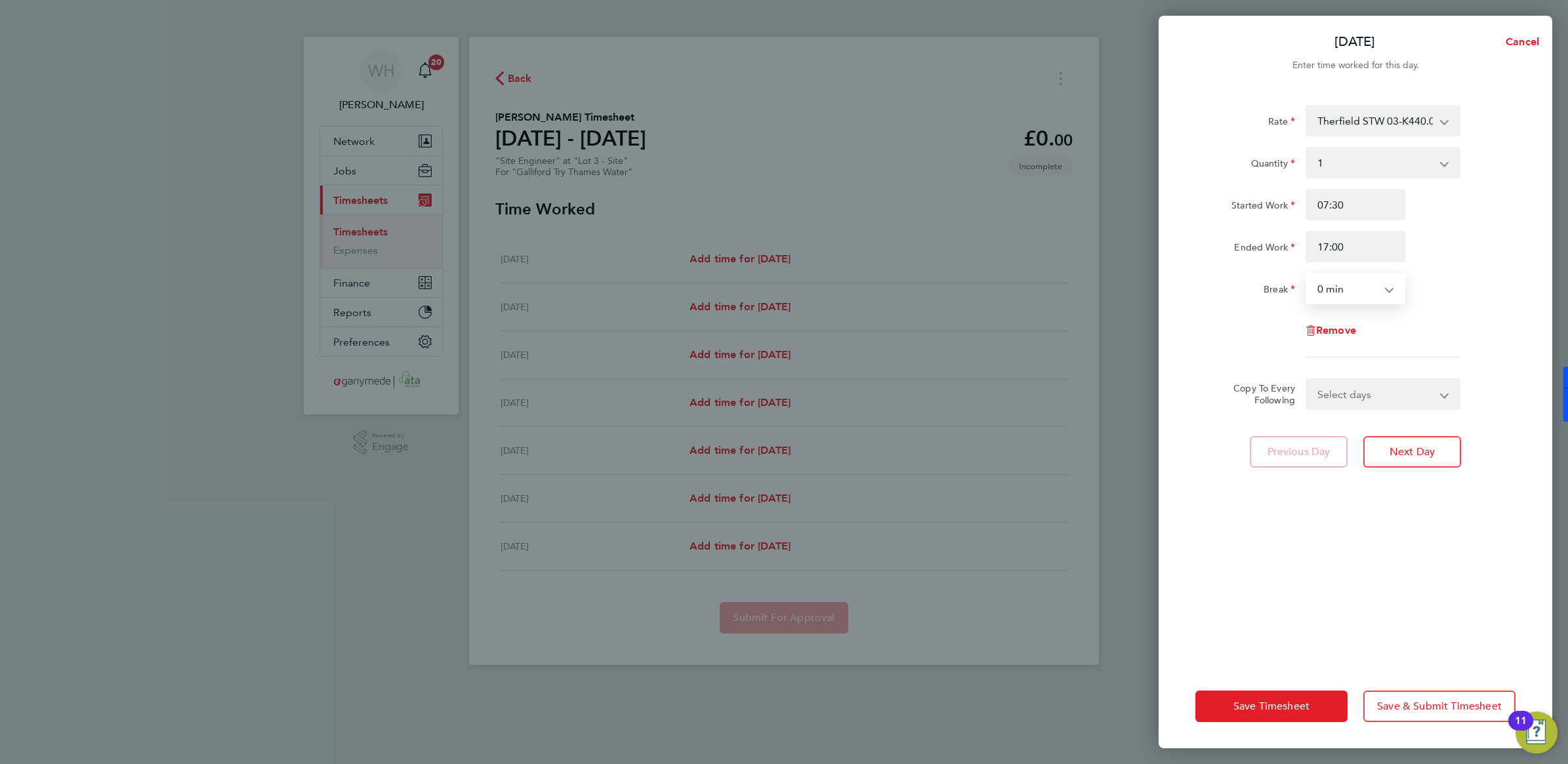
select select "30"
click at [1168, 274] on select "0 min 15 min 30 min 45 min 60 min 75 min 90 min" at bounding box center [1347, 288] width 81 height 29
click at [1168, 283] on div "Break 0 min 15 min 30 min 45 min 60 min 75 min 90 min" at bounding box center [1356, 288] width 330 height 32
click at [1168, 392] on select "Select days Day Weekday (Mon-Fri) Weekend (Sat-Sun) [DATE] [DATE] [DATE] [DATE]…" at bounding box center [1376, 394] width 138 height 29
select select "WEEKDAY"
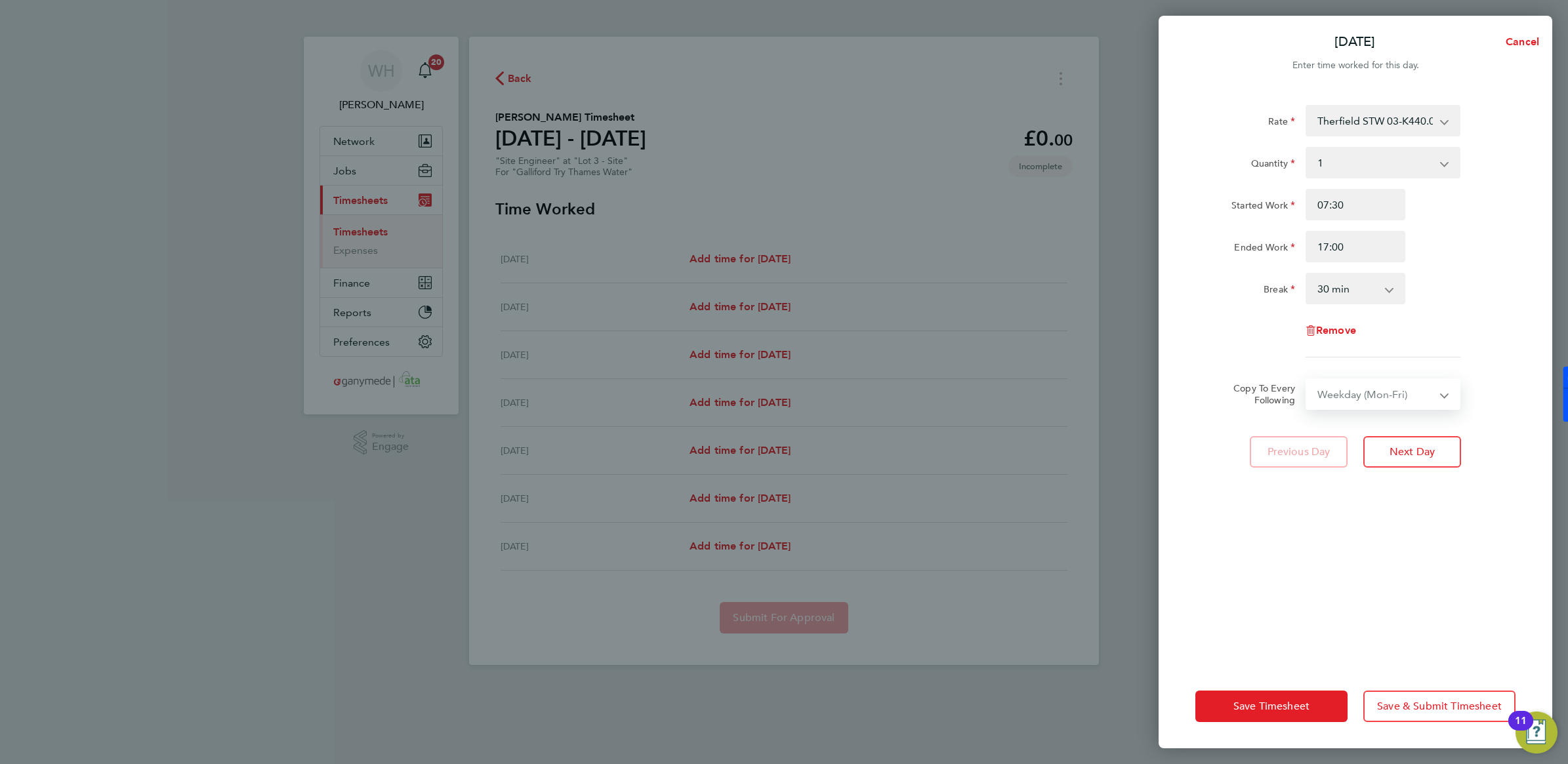
click at [1168, 380] on select "Select days Day Weekday (Mon-Fri) Weekend (Sat-Sun) [DATE] [DATE] [DATE] [DATE]…" at bounding box center [1376, 394] width 138 height 29
select select "[DATE]"
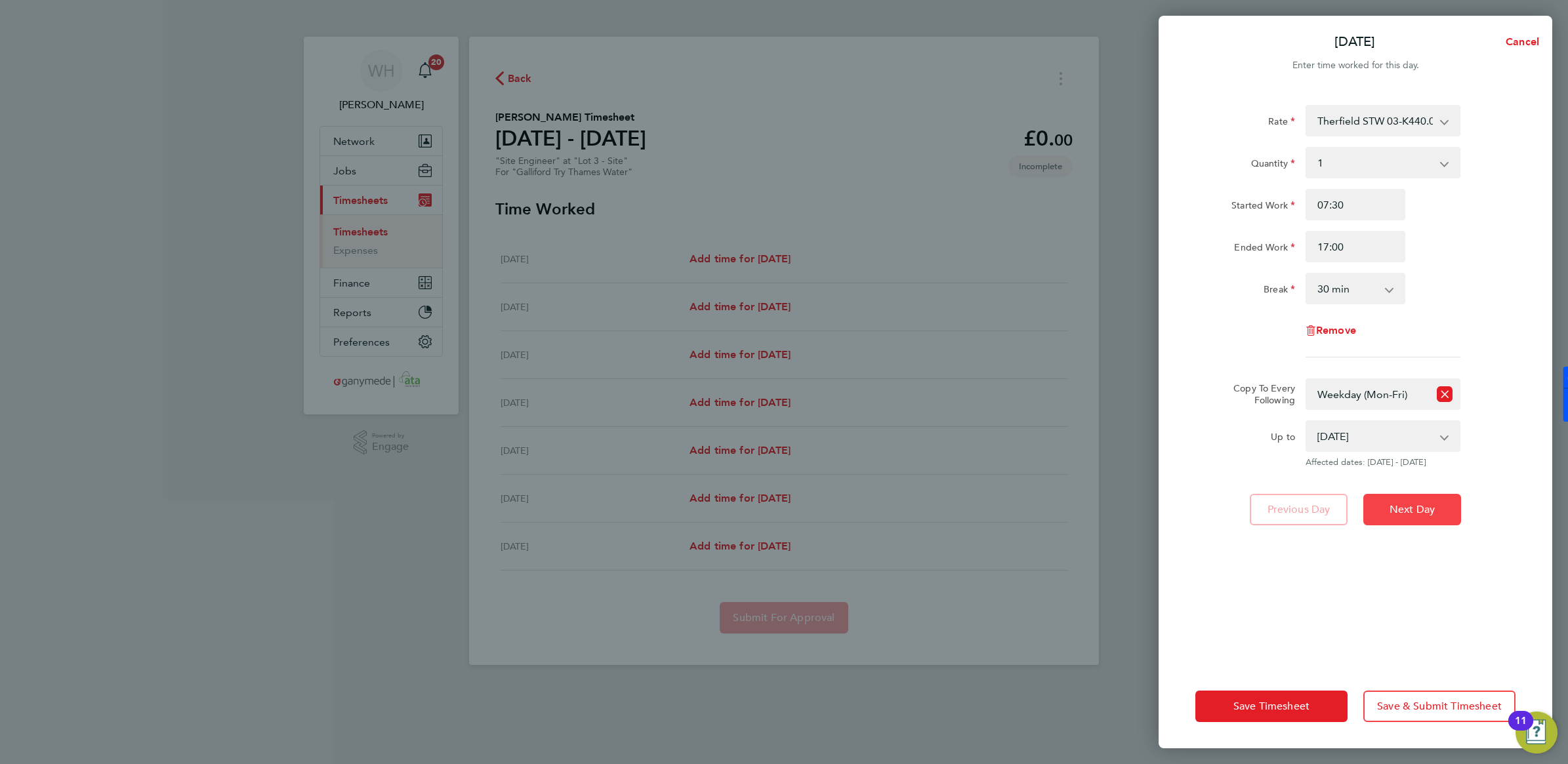
click at [1168, 518] on button "Next Day" at bounding box center [1412, 510] width 98 height 32
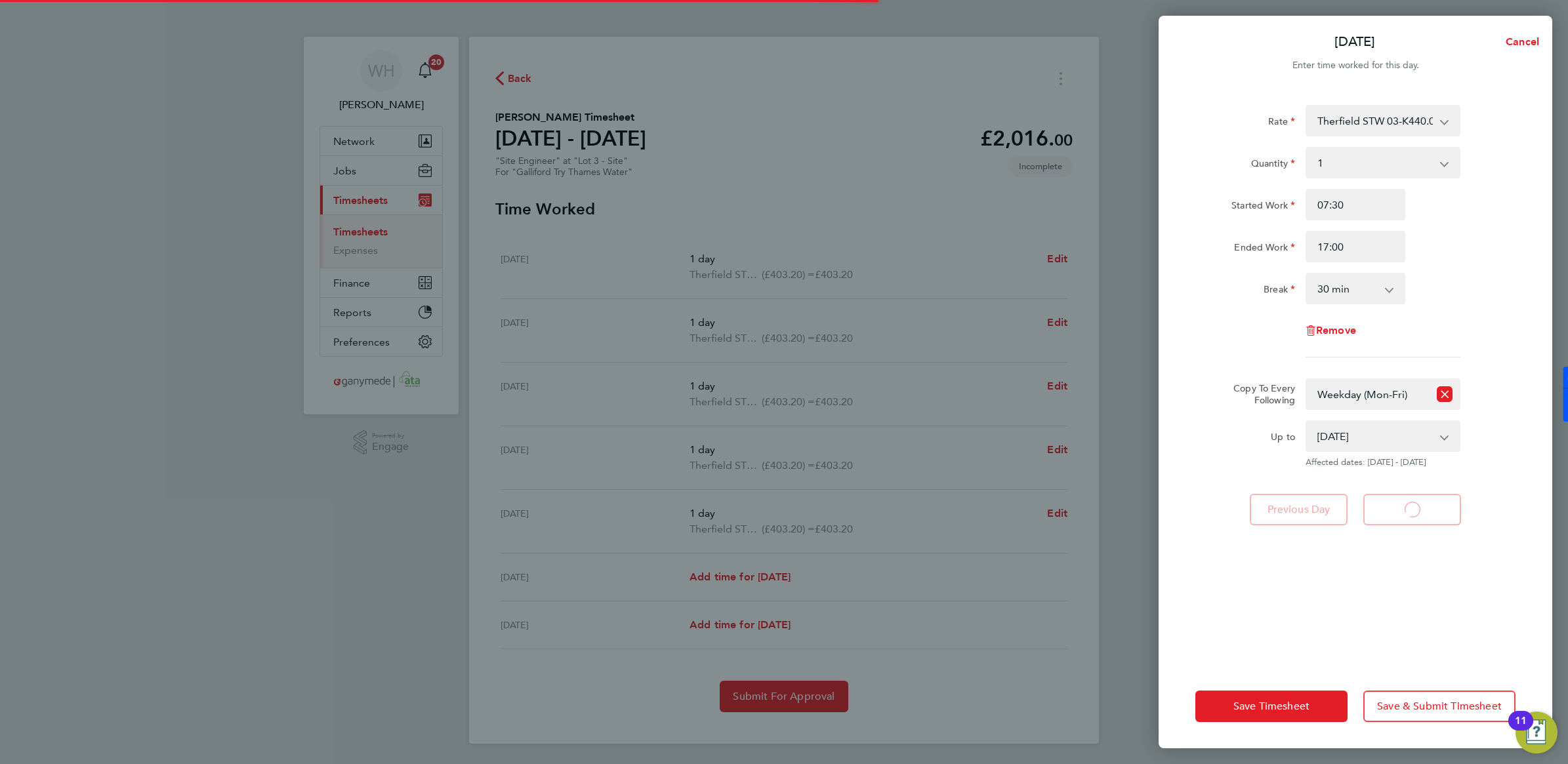
select select "1"
select select "30"
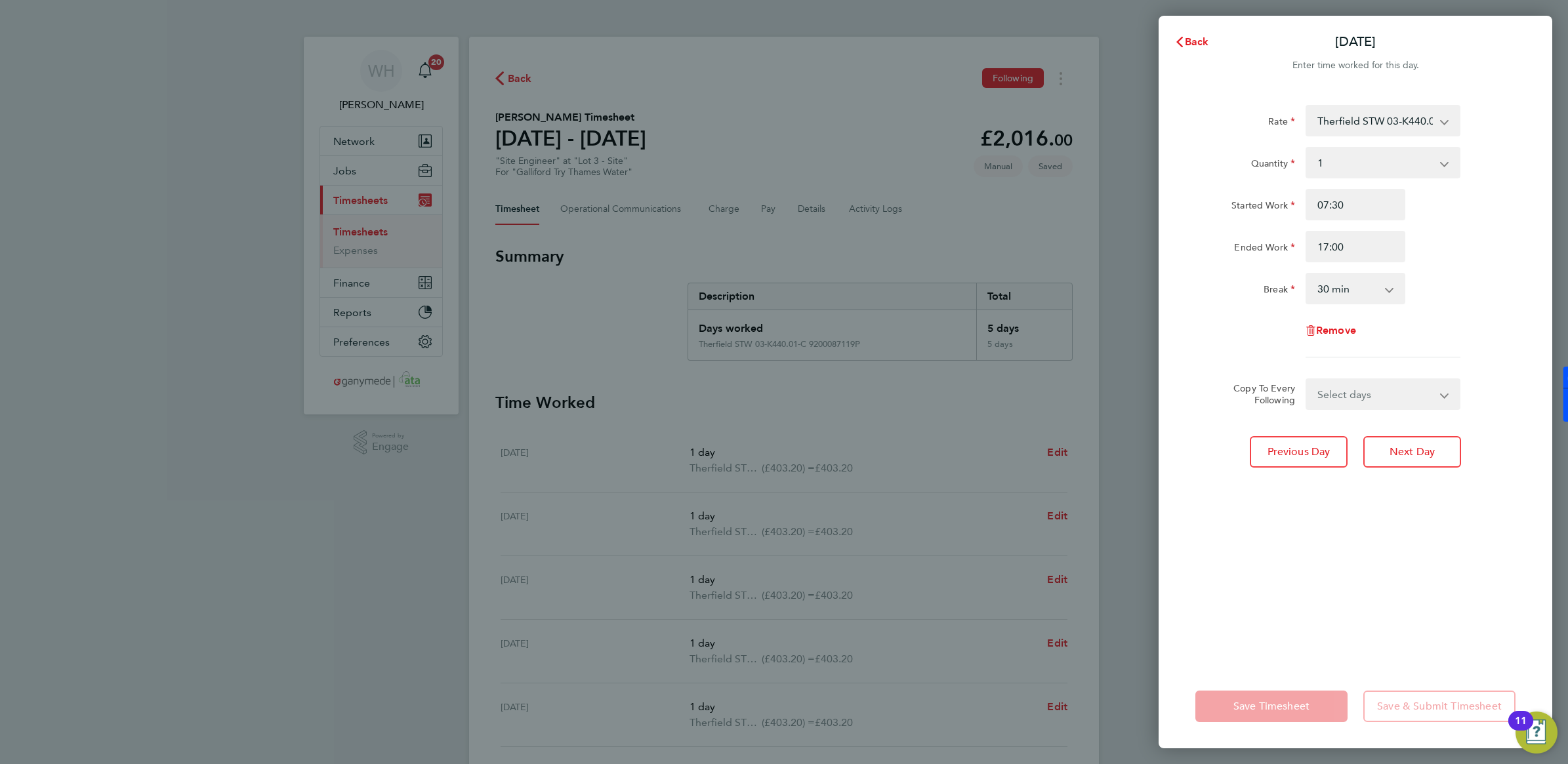
click at [1168, 643] on app-form-button "Save Timesheet" at bounding box center [1275, 706] width 160 height 32
click at [1038, 413] on div "Back [DATE] Enter time worked for this day. Rate Therfield STW 03-K440.01-C 920…" at bounding box center [784, 382] width 1568 height 764
click at [1168, 38] on span "Back" at bounding box center [1197, 41] width 24 height 13
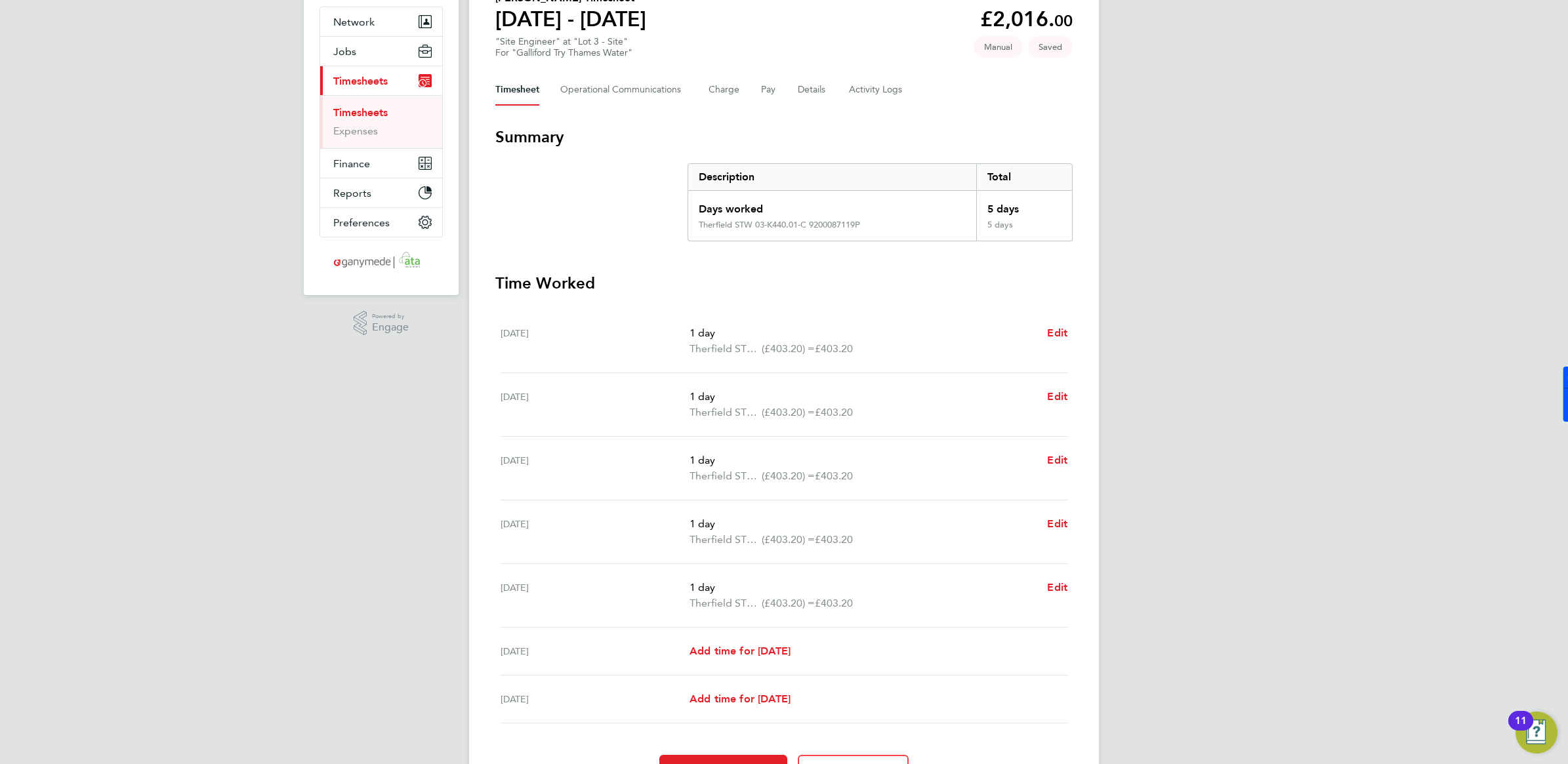
scroll to position [195, 0]
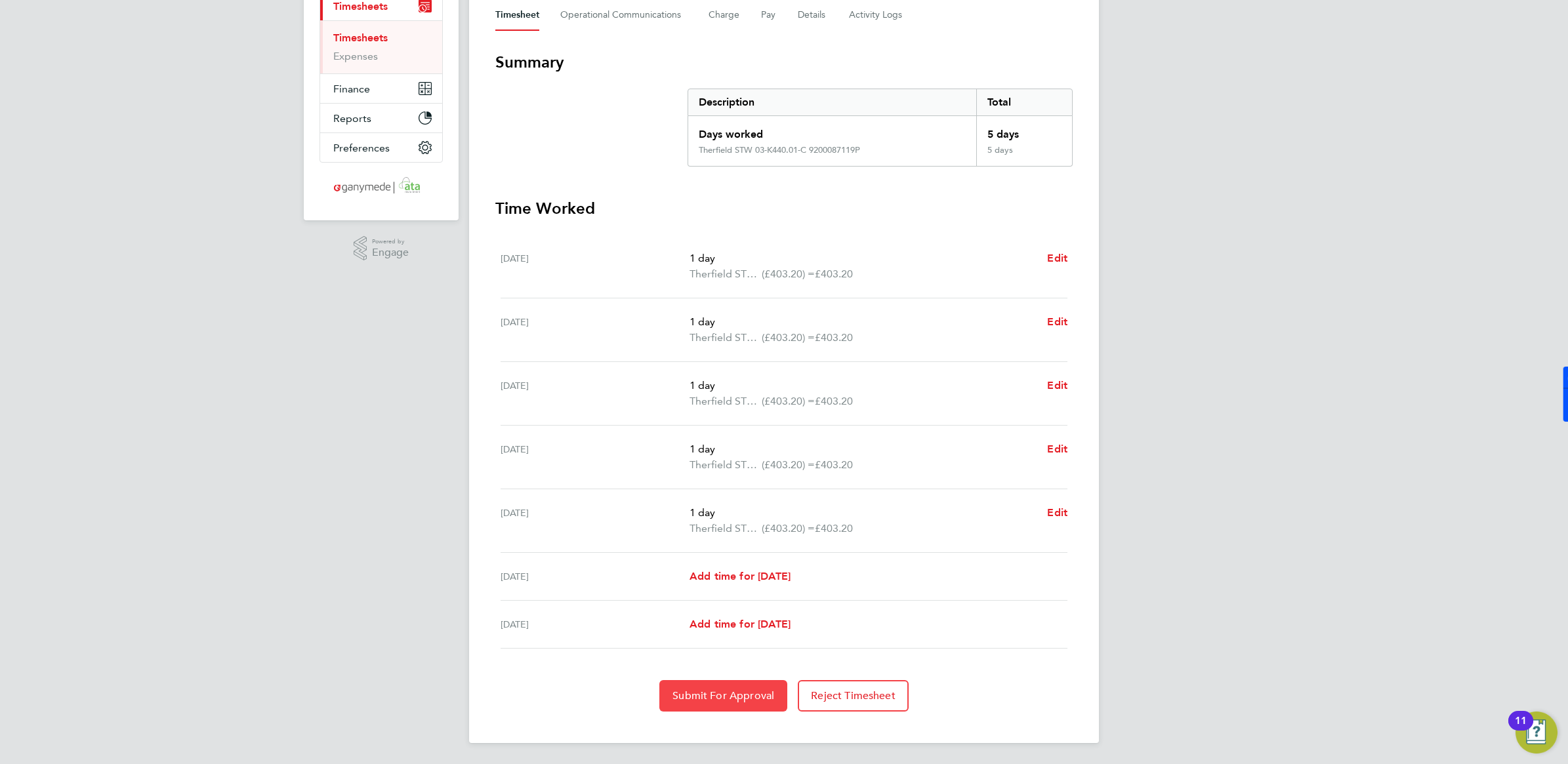
click at [736, 643] on span "Submit For Approval" at bounding box center [724, 696] width 102 height 13
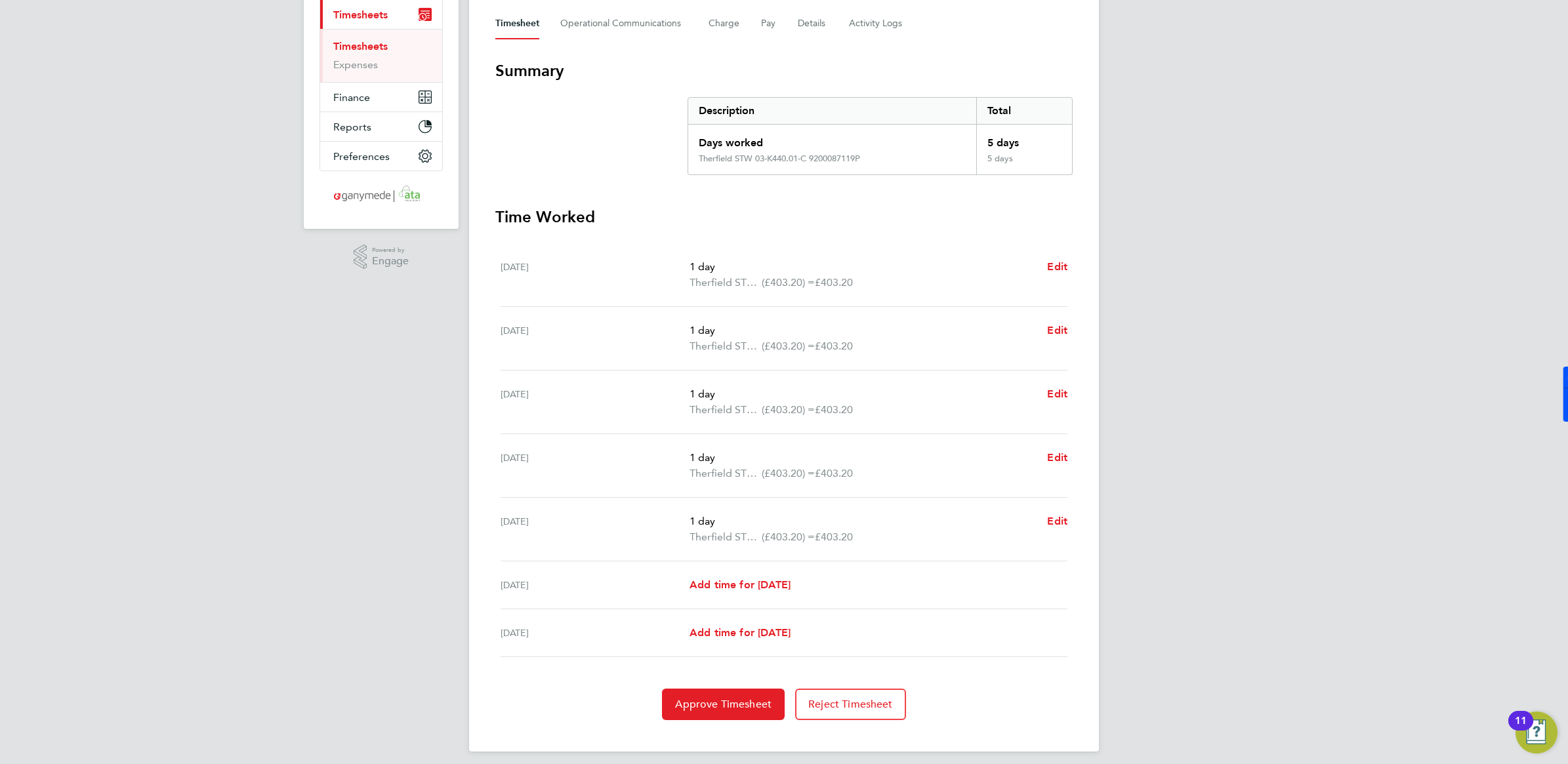
click at [561, 643] on div "Approve Timesheet Reject Timesheet" at bounding box center [784, 704] width 577 height 32
